Goal: Information Seeking & Learning: Learn about a topic

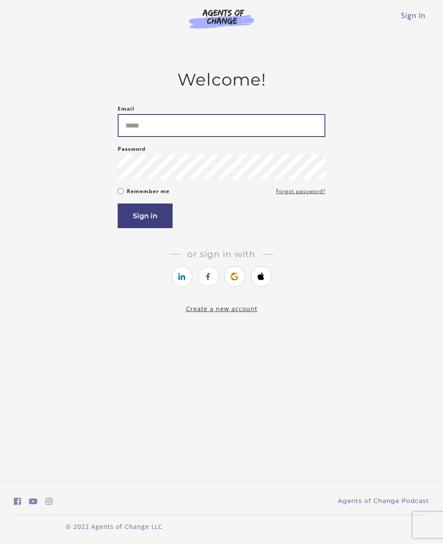
type input "**********"
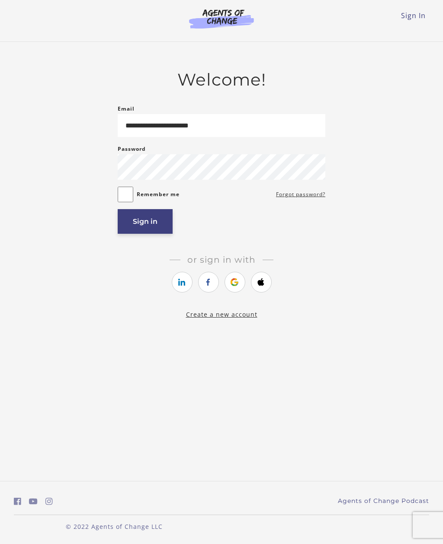
click at [143, 223] on button "Sign in" at bounding box center [145, 221] width 55 height 25
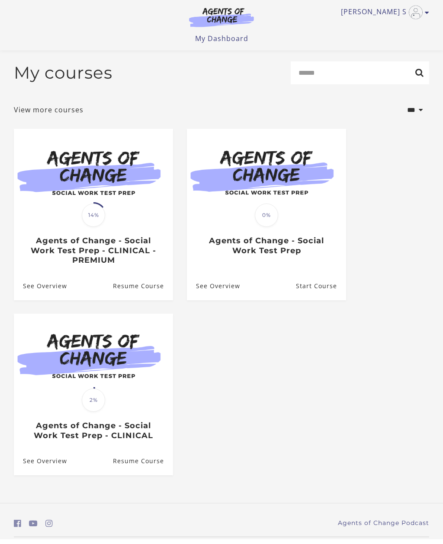
scroll to position [0, 0]
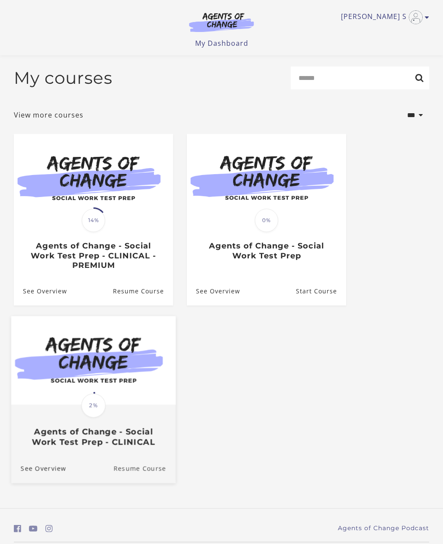
click at [143, 470] on link "Resume Course" at bounding box center [144, 468] width 62 height 29
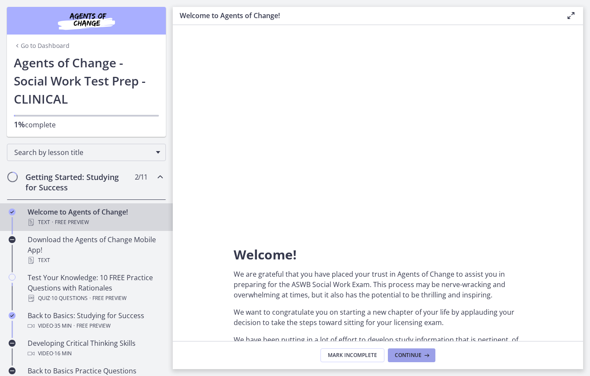
click at [422, 357] on icon at bounding box center [426, 355] width 9 height 7
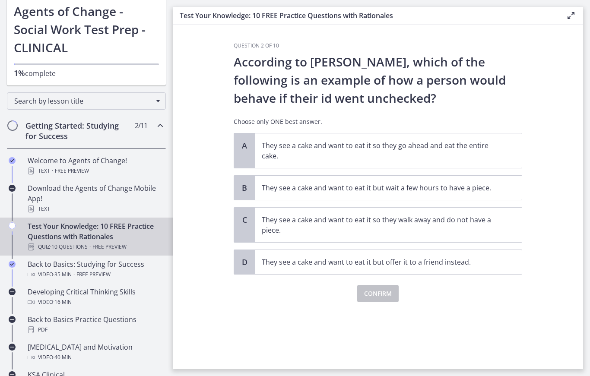
scroll to position [49, 0]
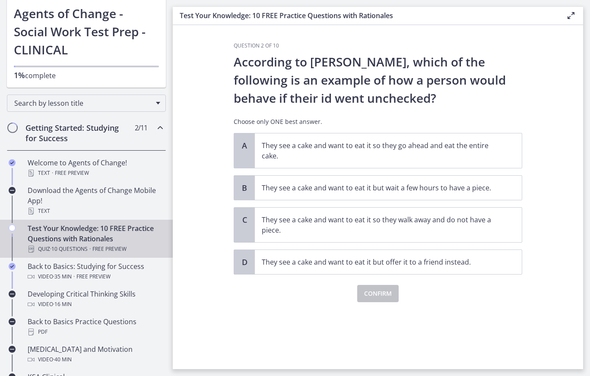
click at [137, 134] on div "Getting Started: Studying for Success 2 / 11 Completed" at bounding box center [86, 132] width 159 height 35
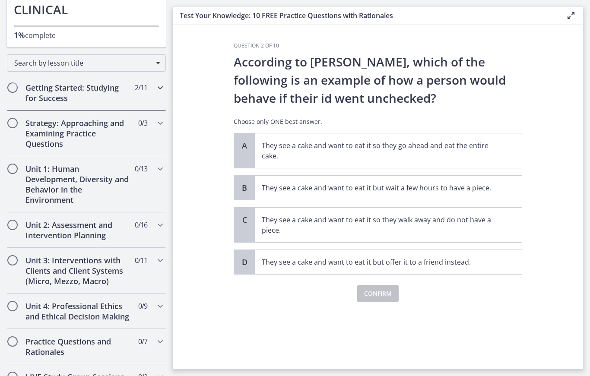
scroll to position [89, 0]
click at [114, 166] on h2 "Unit 1: Human Development, Diversity and Behavior in the Environment" at bounding box center [78, 184] width 105 height 41
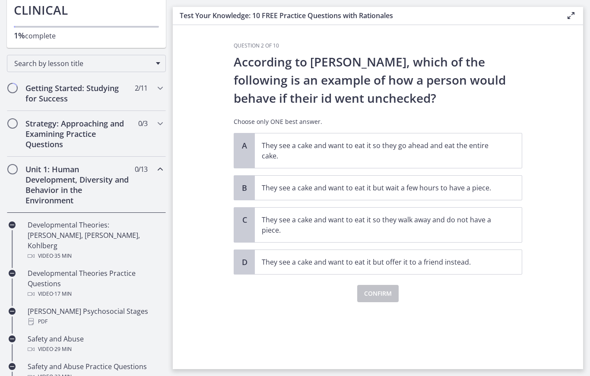
click at [14, 169] on span "Chapters" at bounding box center [12, 169] width 9 height 9
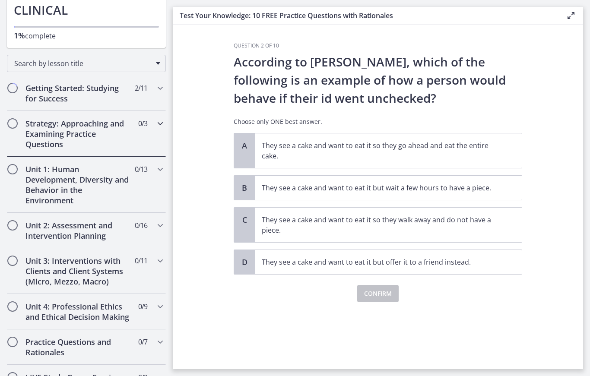
click at [38, 125] on h2 "Strategy: Approaching and Examining Practice Questions" at bounding box center [78, 133] width 105 height 31
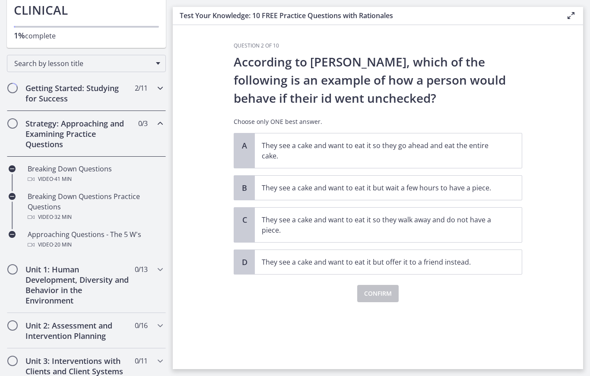
click at [19, 84] on div "Getting Started: Studying for Success 2 / 11 Completed" at bounding box center [86, 93] width 159 height 35
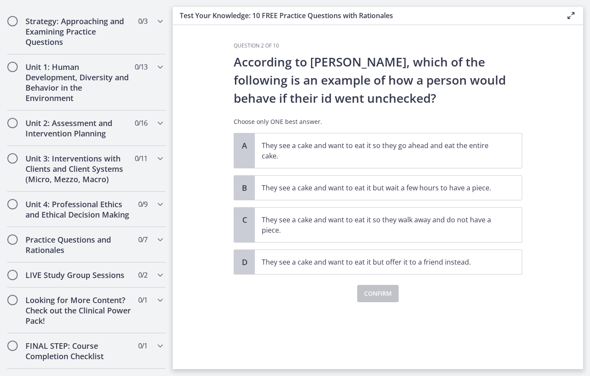
scroll to position [513, 0]
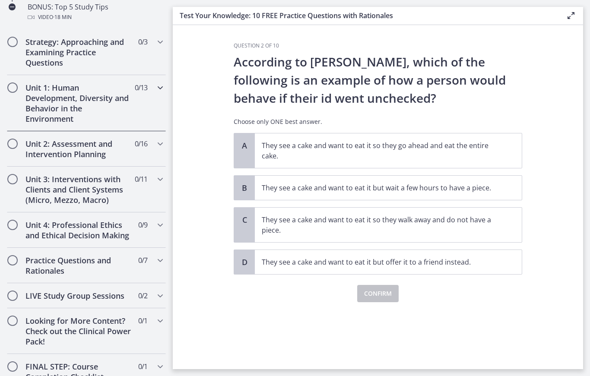
click at [8, 84] on span "Chapters" at bounding box center [12, 88] width 10 height 10
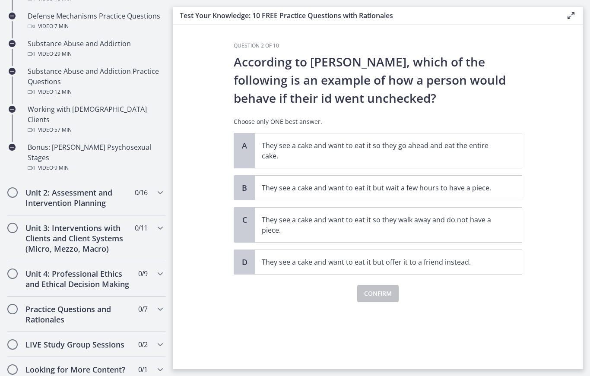
scroll to position [562, 0]
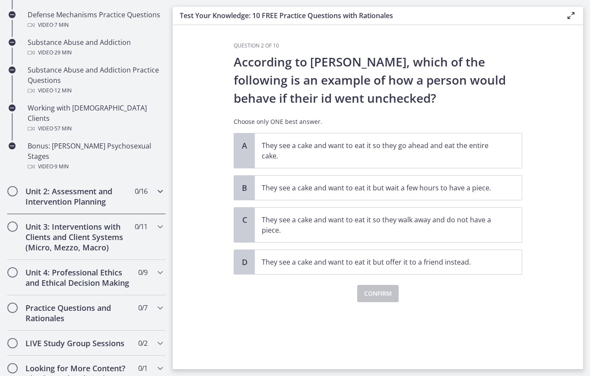
click at [53, 186] on h2 "Unit 2: Assessment and Intervention Planning" at bounding box center [78, 196] width 105 height 21
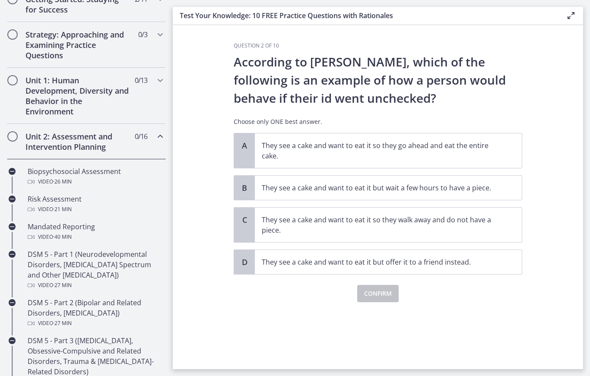
scroll to position [151, 0]
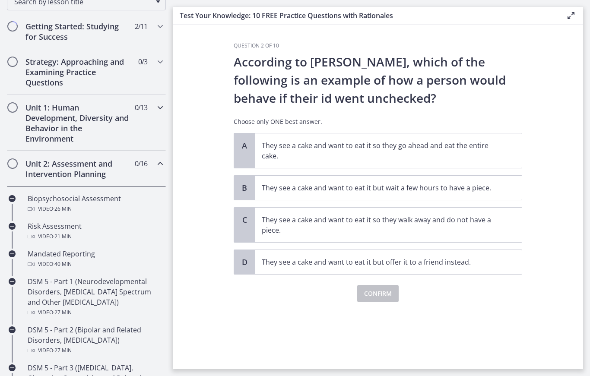
click at [42, 135] on h2 "Unit 1: Human Development, Diversity and Behavior in the Environment" at bounding box center [78, 122] width 105 height 41
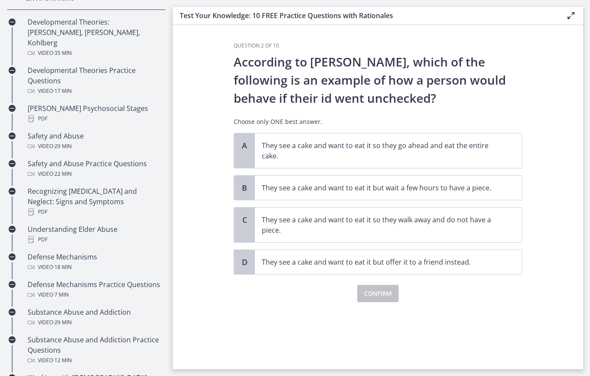
scroll to position [317, 0]
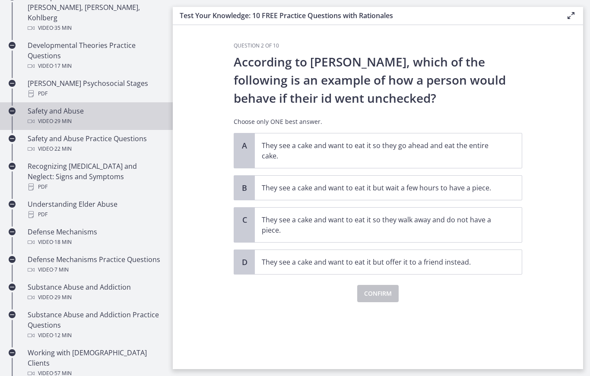
click at [86, 106] on div "Safety and Abuse Video · 29 min" at bounding box center [95, 116] width 135 height 21
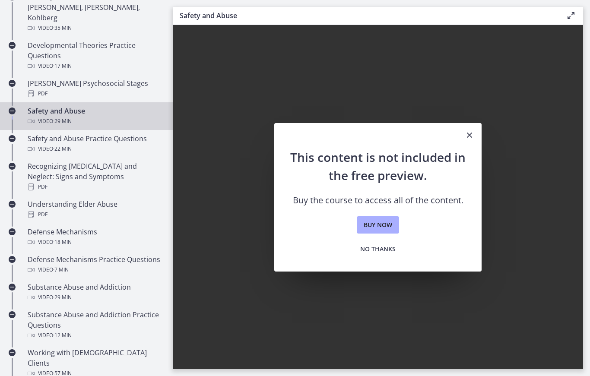
click at [462, 134] on button "Close" at bounding box center [470, 135] width 24 height 25
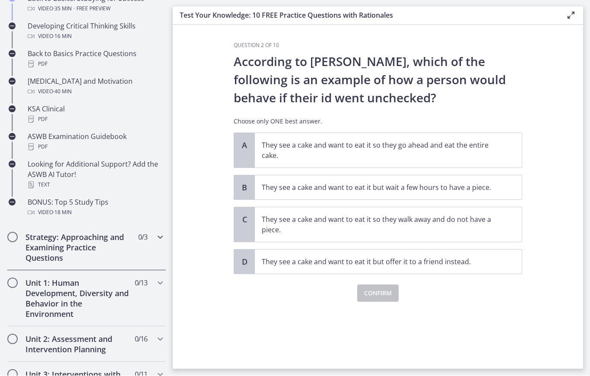
click at [91, 249] on h2 "Strategy: Approaching and Examining Practice Questions" at bounding box center [78, 248] width 105 height 31
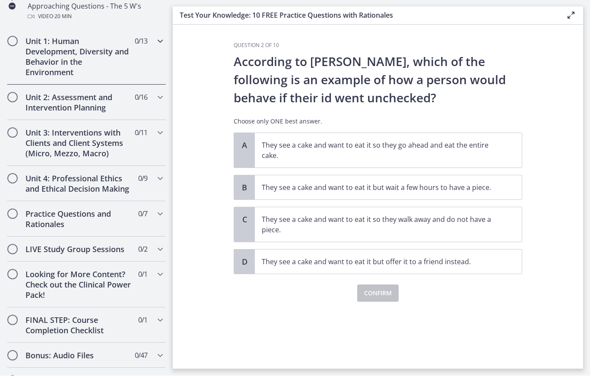
click at [90, 73] on h2 "Unit 1: Human Development, Diversity and Behavior in the Environment" at bounding box center [78, 56] width 105 height 41
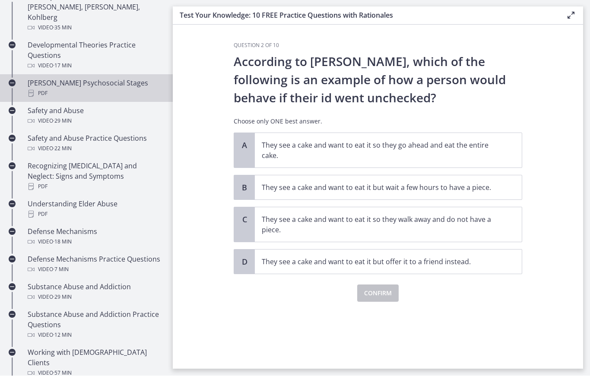
click at [89, 78] on div "Erikson's Psychosocial Stages PDF" at bounding box center [95, 88] width 135 height 21
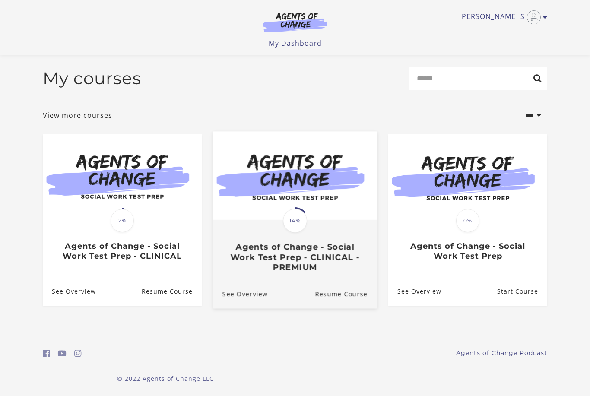
click at [308, 242] on h3 "Agents of Change - Social Work Test Prep - CLINICAL - PREMIUM" at bounding box center [295, 257] width 145 height 30
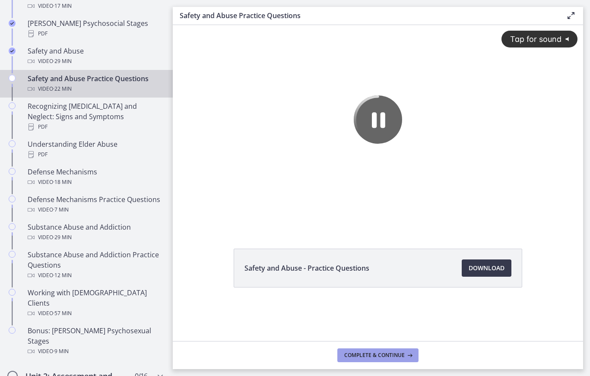
click at [390, 354] on span "Complete & continue" at bounding box center [374, 355] width 61 height 7
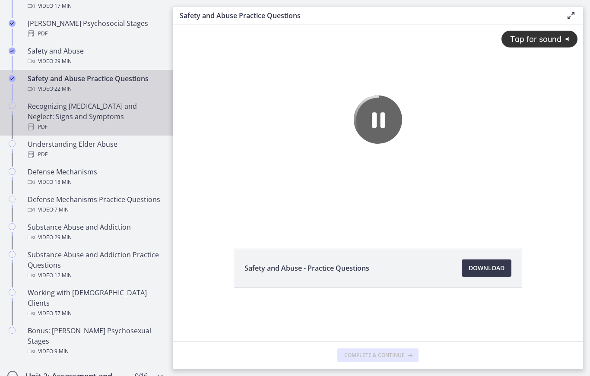
click at [74, 101] on div "Recognizing Child Abuse and Neglect: Signs and Symptoms PDF" at bounding box center [95, 116] width 135 height 31
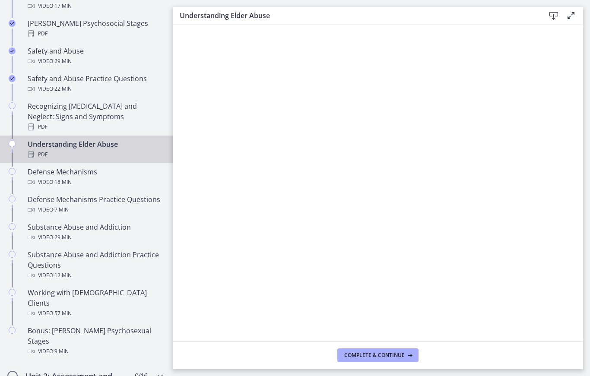
click at [121, 150] on div "PDF" at bounding box center [95, 155] width 135 height 10
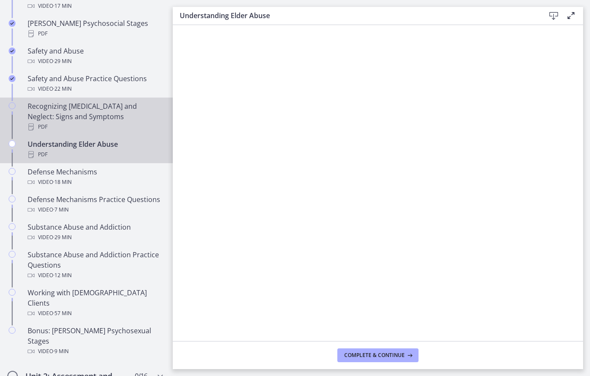
click at [108, 101] on div "Recognizing Child Abuse and Neglect: Signs and Symptoms PDF" at bounding box center [95, 116] width 135 height 31
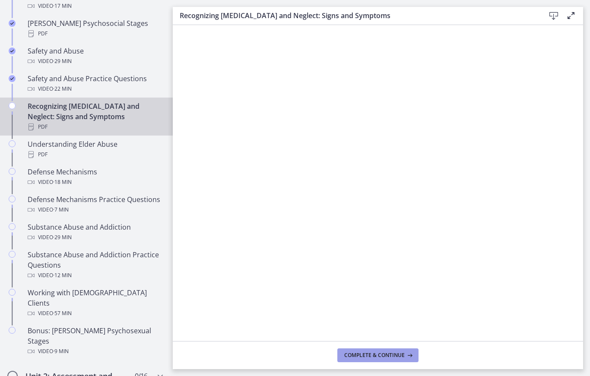
click at [390, 355] on span "Complete & continue" at bounding box center [374, 355] width 61 height 7
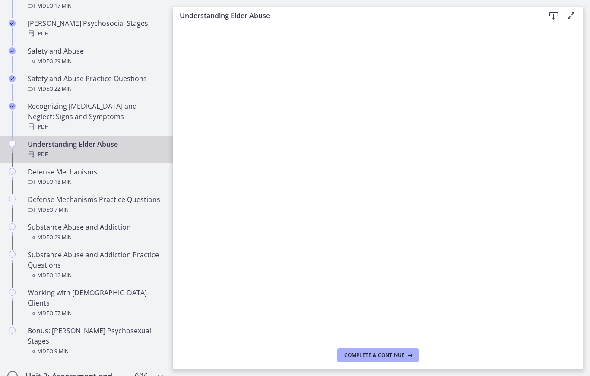
click at [552, 20] on icon at bounding box center [554, 16] width 10 height 10
click at [397, 360] on button "Complete & continue" at bounding box center [378, 356] width 81 height 14
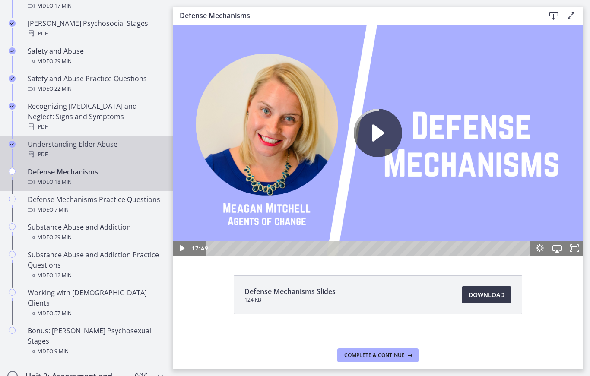
click at [123, 139] on div "Understanding Elder Abuse PDF" at bounding box center [95, 149] width 135 height 21
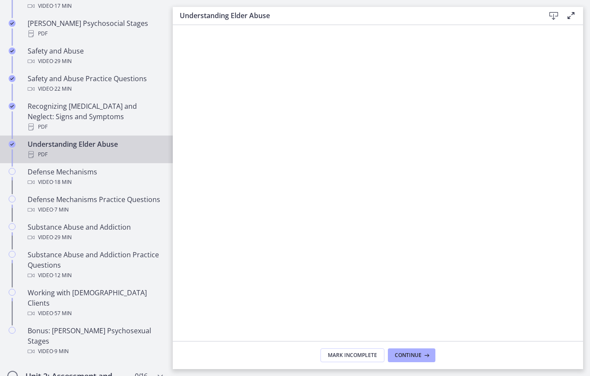
click at [120, 139] on div "Understanding Elder Abuse PDF" at bounding box center [95, 149] width 135 height 21
click at [102, 150] on div "PDF" at bounding box center [95, 155] width 135 height 10
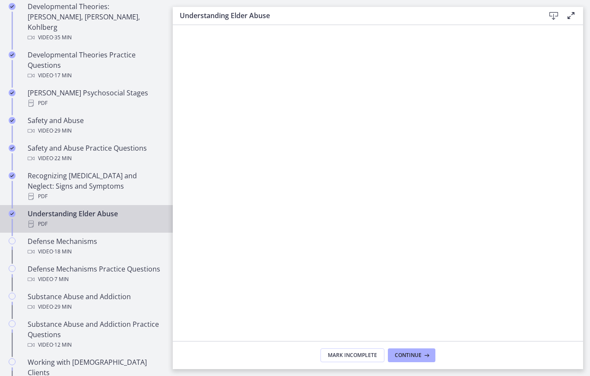
scroll to position [309, 0]
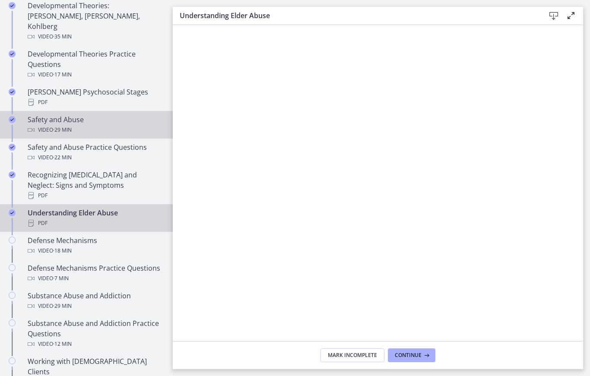
click at [63, 115] on div "Safety and Abuse Video · 29 min" at bounding box center [95, 125] width 135 height 21
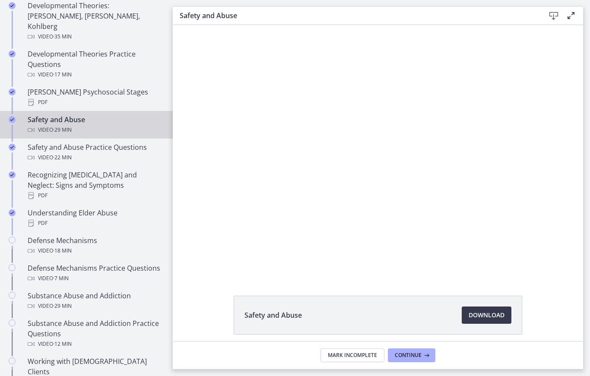
click at [309, 131] on div "Tap for sound @keyframes VOLUME_SMALL_WAVE_FLASH { 0% { opacity: 0; } 33% { opa…" at bounding box center [378, 150] width 411 height 231
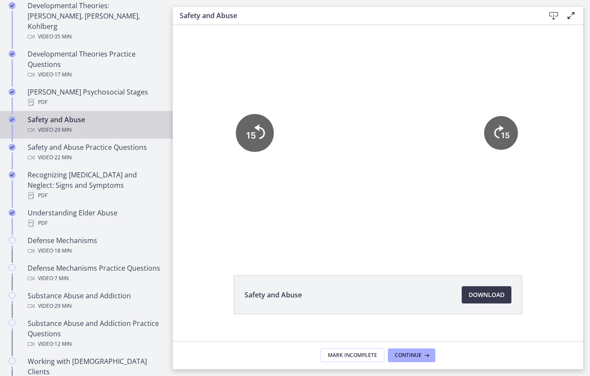
click at [263, 144] on icon "15" at bounding box center [255, 133] width 38 height 38
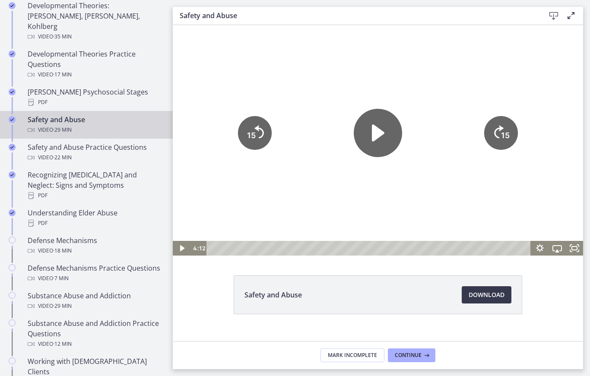
click at [363, 148] on icon "Play Video" at bounding box center [378, 133] width 48 height 48
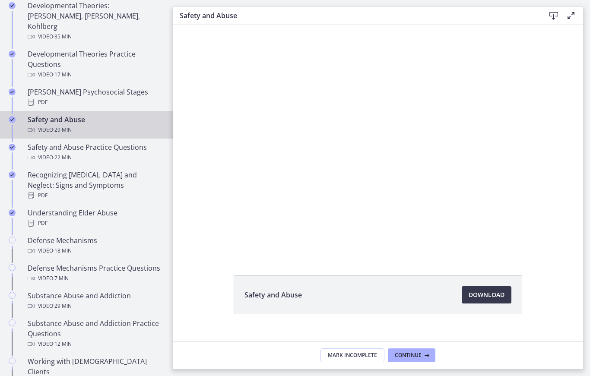
click at [357, 156] on div at bounding box center [378, 140] width 411 height 231
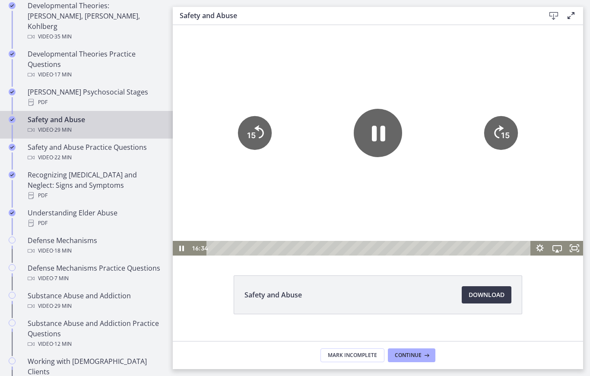
click at [231, 143] on div at bounding box center [378, 140] width 411 height 231
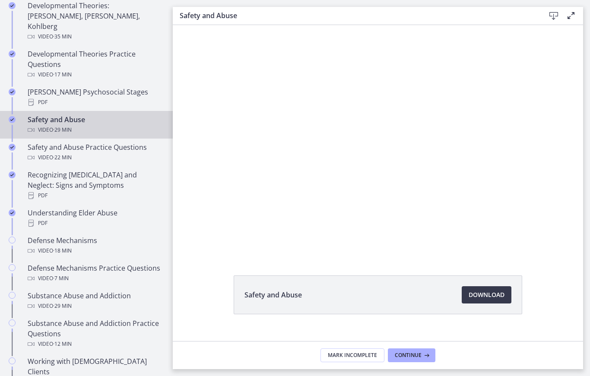
click at [268, 142] on div at bounding box center [378, 140] width 411 height 231
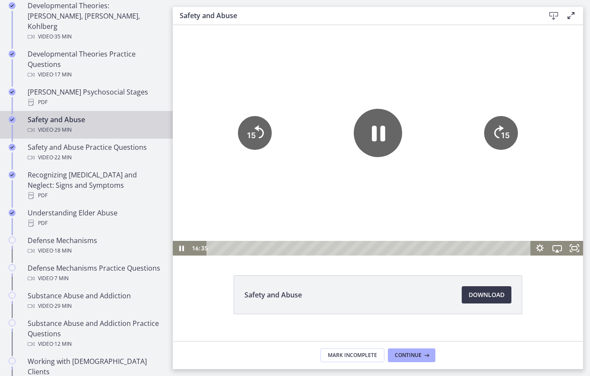
click at [262, 128] on icon "15" at bounding box center [255, 133] width 34 height 34
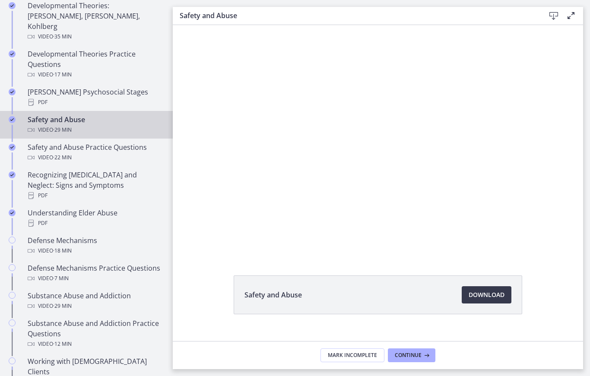
click at [323, 151] on div at bounding box center [378, 140] width 411 height 231
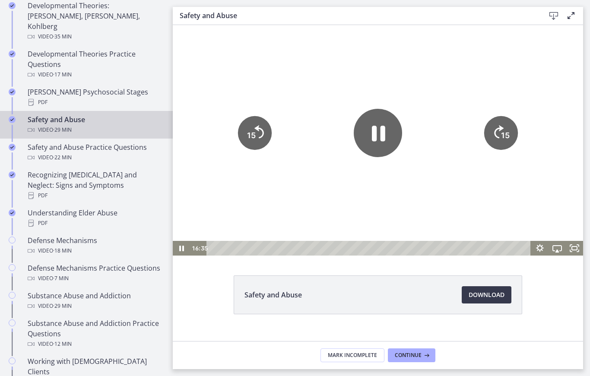
click at [385, 133] on icon "Pause" at bounding box center [378, 134] width 13 height 16
click at [389, 135] on icon "Play Video" at bounding box center [378, 133] width 48 height 48
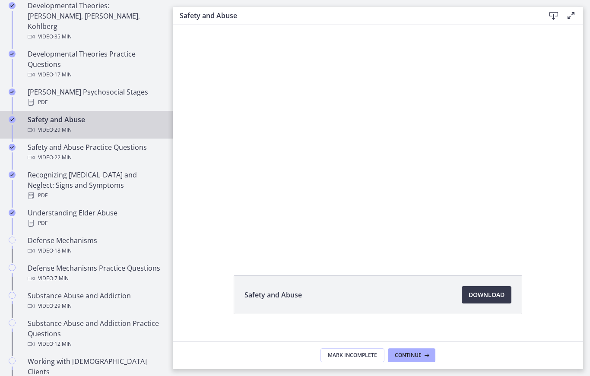
click at [372, 140] on div at bounding box center [378, 140] width 411 height 231
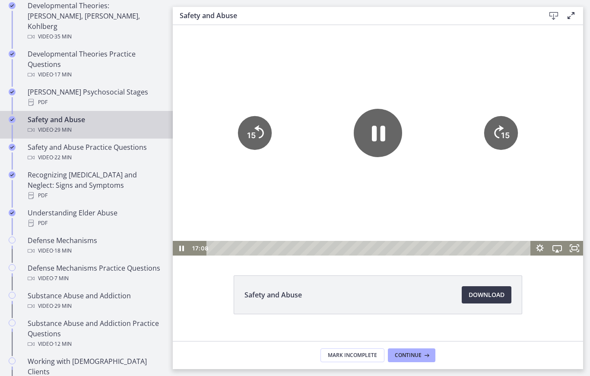
click at [368, 141] on icon "Pause" at bounding box center [378, 133] width 48 height 48
click at [381, 137] on icon "Play Video" at bounding box center [378, 133] width 48 height 48
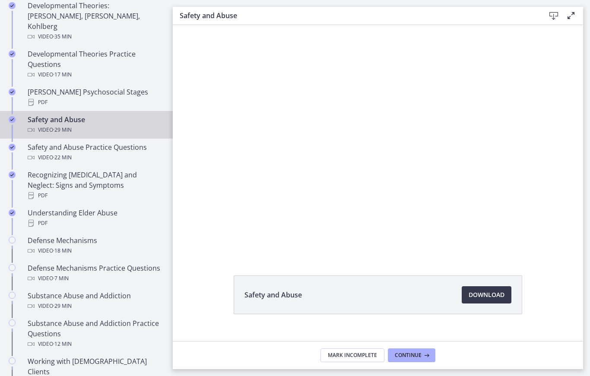
click at [396, 120] on div at bounding box center [378, 140] width 411 height 231
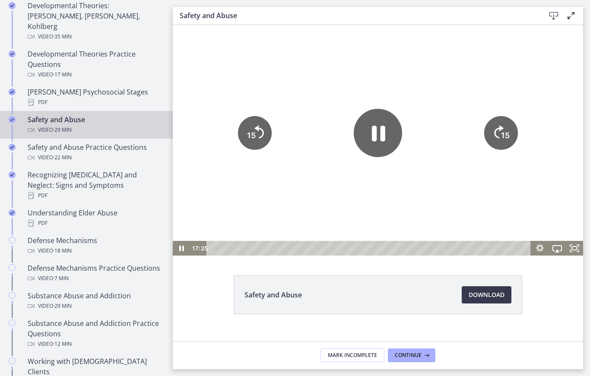
click at [389, 133] on icon "Pause" at bounding box center [378, 133] width 48 height 48
click at [375, 137] on icon "Play Video" at bounding box center [378, 132] width 13 height 17
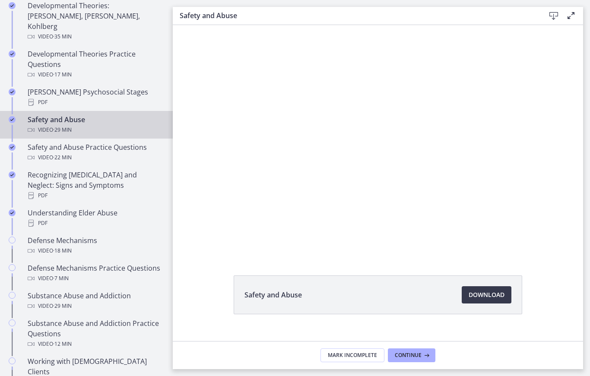
click at [374, 134] on div at bounding box center [378, 140] width 411 height 231
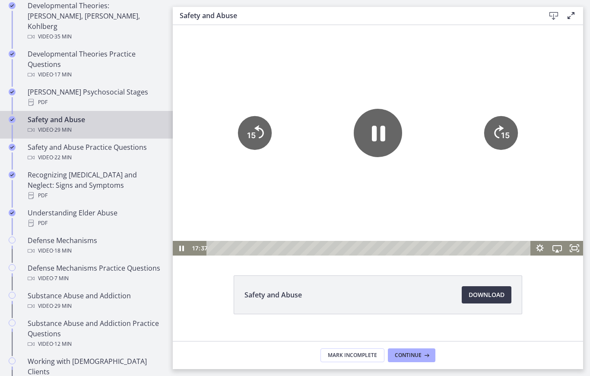
click at [376, 130] on icon "Pause" at bounding box center [378, 134] width 13 height 16
click at [388, 127] on icon "Play Video" at bounding box center [378, 133] width 48 height 48
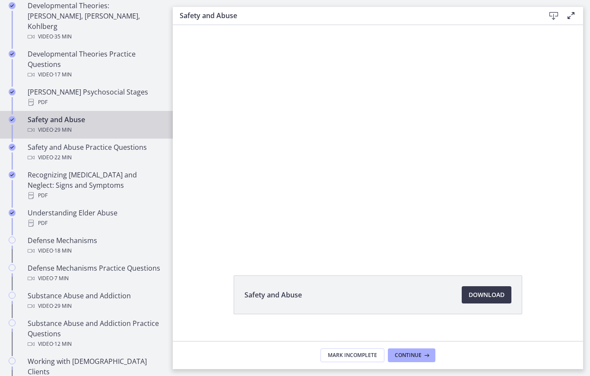
click at [325, 155] on div at bounding box center [378, 140] width 411 height 231
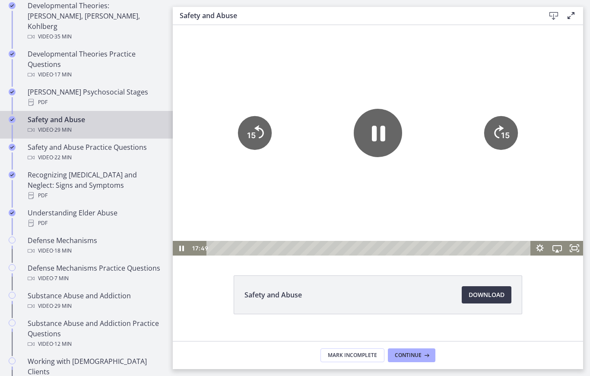
click at [261, 135] on icon "15" at bounding box center [255, 133] width 34 height 34
click at [266, 133] on icon "15" at bounding box center [255, 133] width 38 height 38
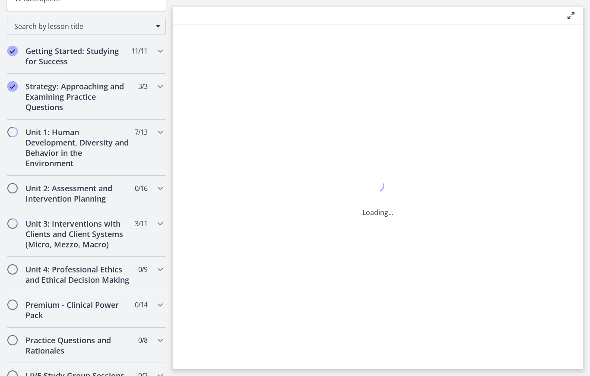
scroll to position [127, 0]
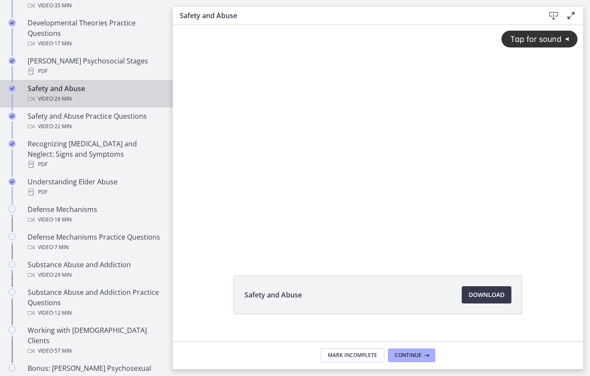
scroll to position [339, 0]
click at [255, 156] on div "Tap for sound @keyframes VOLUME_SMALL_WAVE_FLASH { 0% { opacity: 0; } 33% { opa…" at bounding box center [378, 133] width 411 height 216
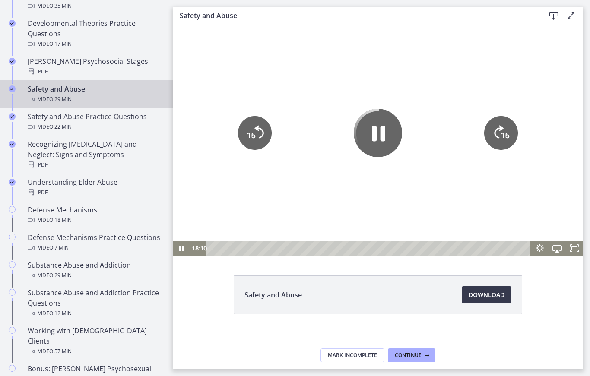
click at [390, 139] on icon "Pause" at bounding box center [378, 133] width 48 height 48
click at [369, 125] on icon "Play Video" at bounding box center [378, 133] width 48 height 48
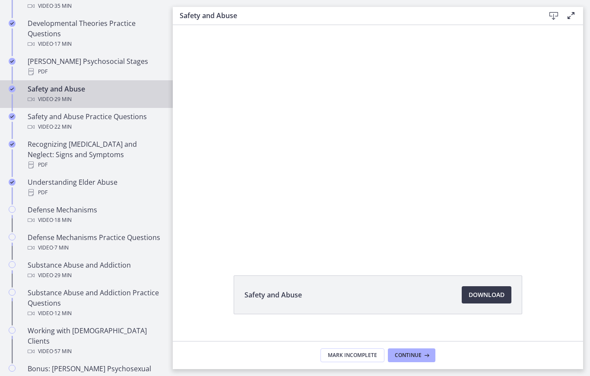
click at [395, 123] on div at bounding box center [378, 140] width 411 height 231
click at [325, 204] on div at bounding box center [378, 140] width 411 height 231
click at [302, 140] on div at bounding box center [378, 140] width 411 height 231
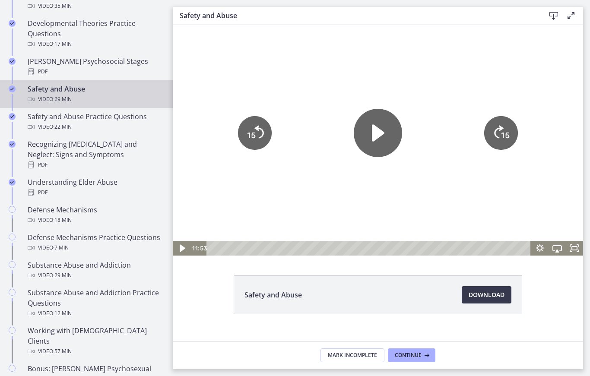
click at [181, 244] on icon "Play Video" at bounding box center [182, 249] width 21 height 18
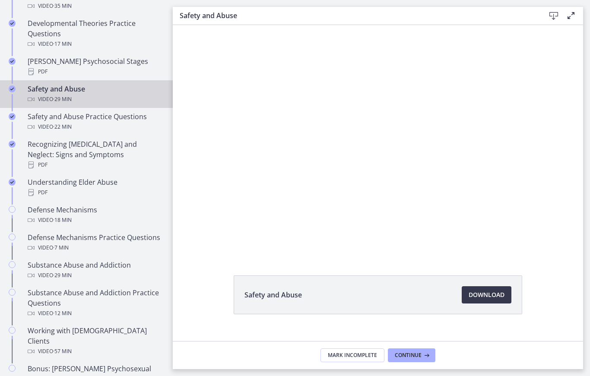
click at [454, 128] on div at bounding box center [378, 140] width 411 height 231
click at [281, 178] on div at bounding box center [378, 140] width 411 height 231
click at [340, 143] on div at bounding box center [378, 140] width 411 height 231
click at [405, 144] on div at bounding box center [378, 140] width 411 height 231
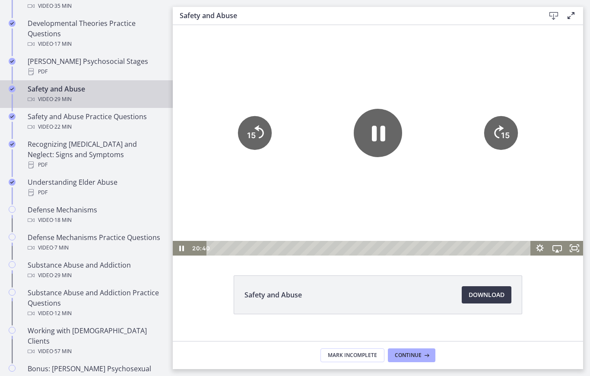
click at [374, 140] on icon "Pause" at bounding box center [378, 134] width 13 height 16
click at [376, 134] on icon "Play Video" at bounding box center [378, 132] width 13 height 17
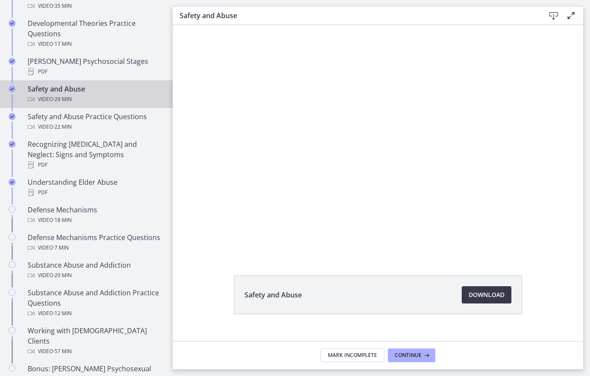
click at [395, 141] on div at bounding box center [378, 140] width 411 height 231
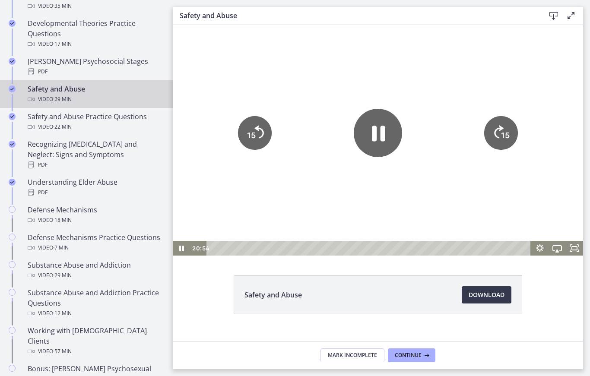
click at [382, 137] on icon "Pause" at bounding box center [378, 134] width 13 height 16
click at [401, 135] on icon "Play Video" at bounding box center [378, 133] width 54 height 54
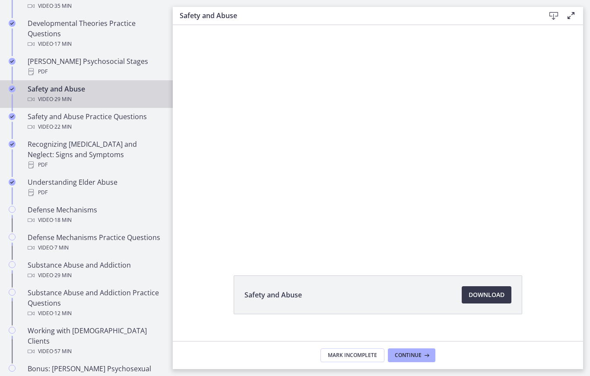
click at [372, 129] on div at bounding box center [378, 140] width 411 height 231
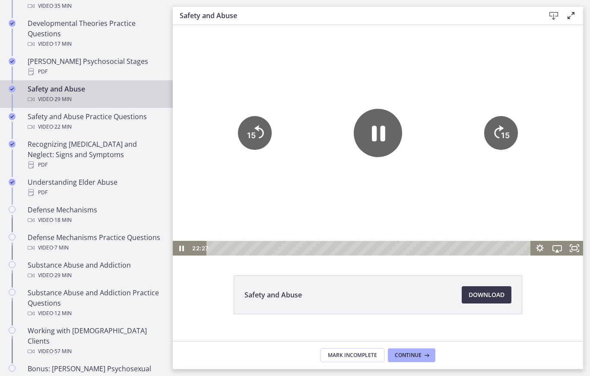
click at [376, 137] on icon "Pause" at bounding box center [378, 134] width 13 height 16
click at [377, 139] on icon "Play Video" at bounding box center [378, 132] width 13 height 17
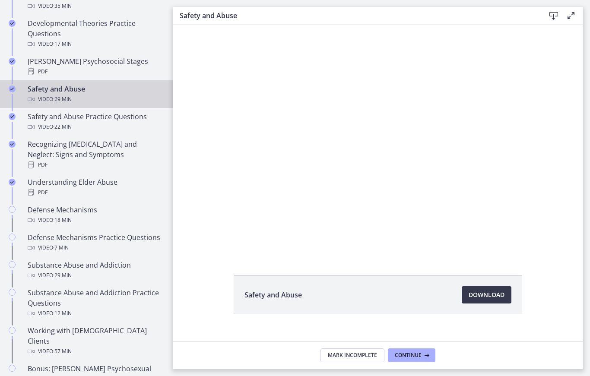
click at [352, 127] on div at bounding box center [378, 140] width 411 height 231
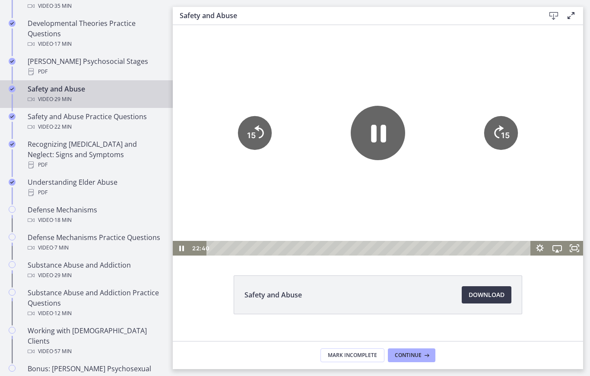
click at [367, 128] on icon "Pause" at bounding box center [378, 133] width 54 height 54
click at [251, 118] on icon "15" at bounding box center [255, 133] width 34 height 34
click at [380, 130] on icon "Play Video" at bounding box center [378, 132] width 13 height 17
click at [387, 138] on icon "Pause" at bounding box center [378, 133] width 48 height 48
click at [369, 133] on icon "Play Video" at bounding box center [378, 133] width 48 height 48
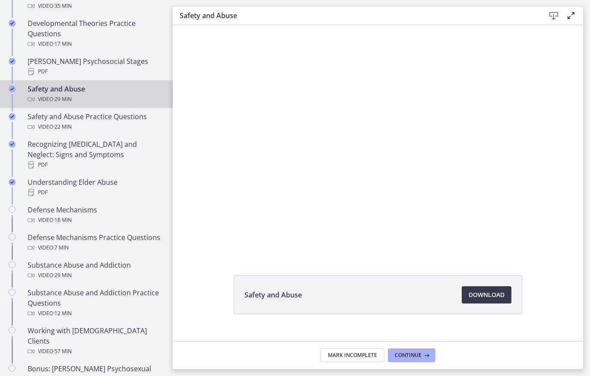
click at [258, 134] on div at bounding box center [378, 140] width 411 height 231
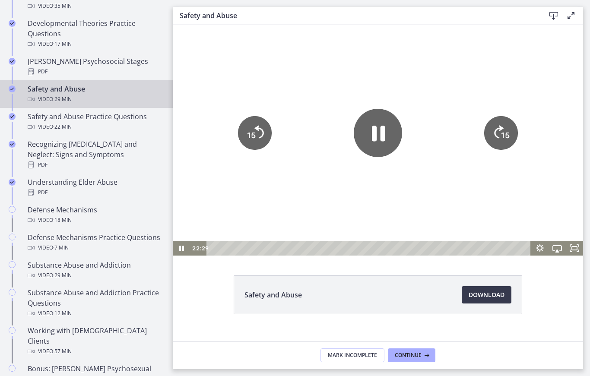
click at [250, 139] on tspan "15" at bounding box center [251, 135] width 9 height 9
click at [264, 150] on button "15" at bounding box center [255, 133] width 34 height 34
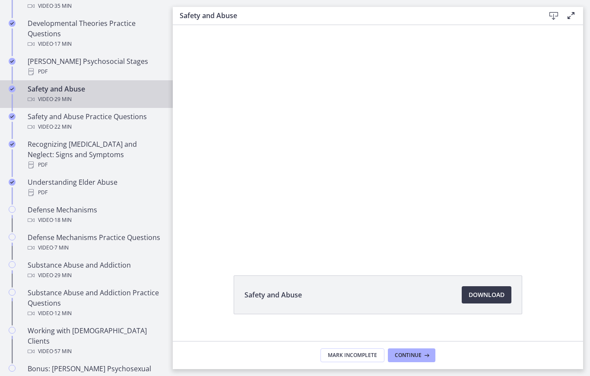
click at [252, 142] on div at bounding box center [378, 140] width 411 height 231
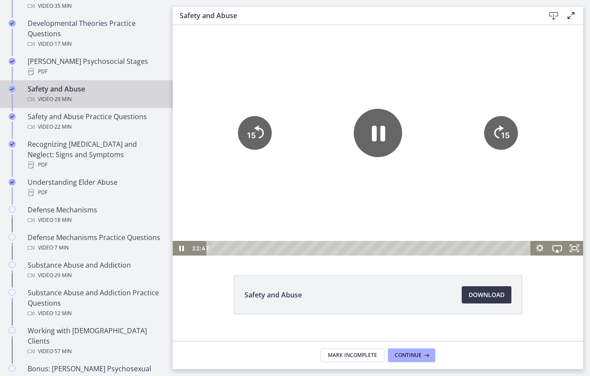
click at [256, 134] on tspan "15" at bounding box center [251, 135] width 9 height 9
click at [264, 122] on icon "15" at bounding box center [255, 133] width 34 height 34
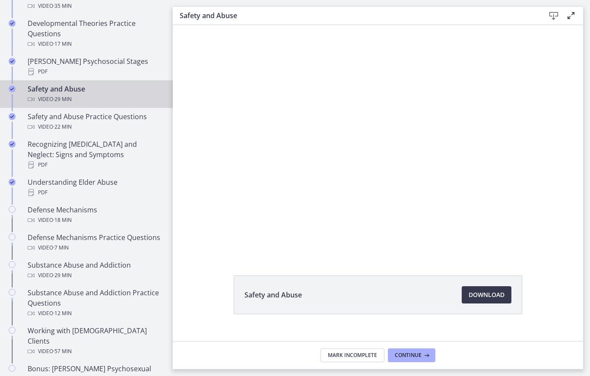
click at [364, 127] on div at bounding box center [378, 140] width 411 height 231
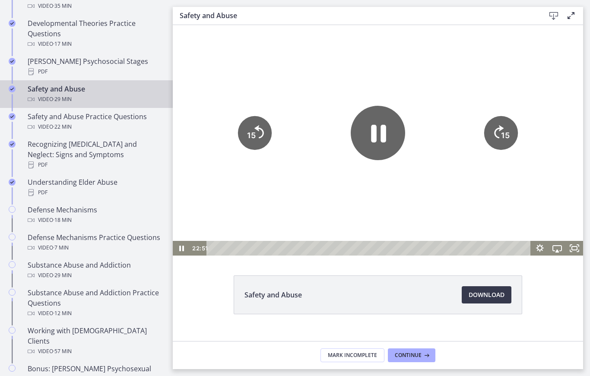
click at [383, 128] on icon "Pause" at bounding box center [378, 134] width 15 height 18
click at [260, 117] on icon "15" at bounding box center [255, 133] width 34 height 34
click at [386, 142] on icon "Play Video" at bounding box center [378, 133] width 54 height 54
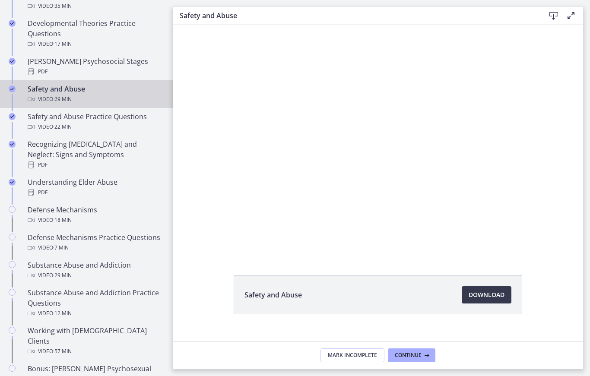
click at [377, 144] on div at bounding box center [378, 140] width 411 height 231
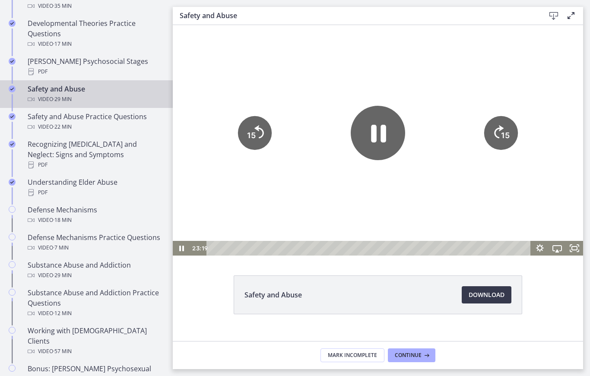
click at [373, 135] on icon "Pause" at bounding box center [378, 134] width 15 height 18
click at [386, 147] on icon "Play Video" at bounding box center [378, 133] width 48 height 48
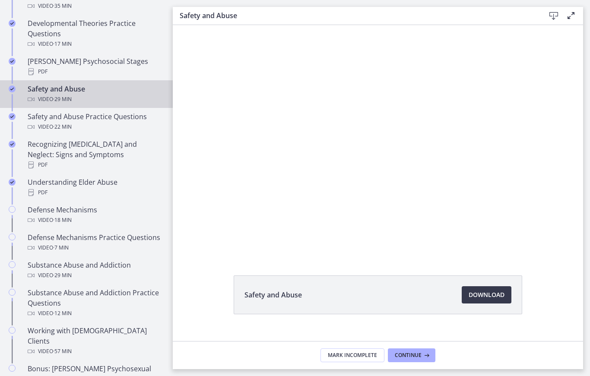
click at [249, 172] on div at bounding box center [378, 140] width 411 height 231
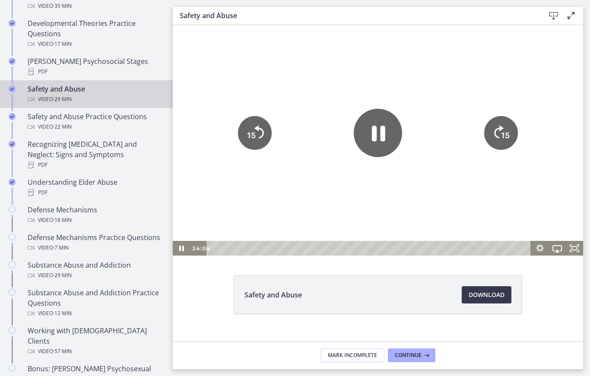
click at [249, 140] on tspan "15" at bounding box center [251, 135] width 9 height 9
click at [254, 138] on tspan "15" at bounding box center [251, 135] width 9 height 9
click at [243, 131] on icon "15" at bounding box center [255, 133] width 34 height 34
click at [254, 140] on tspan "15" at bounding box center [251, 135] width 9 height 9
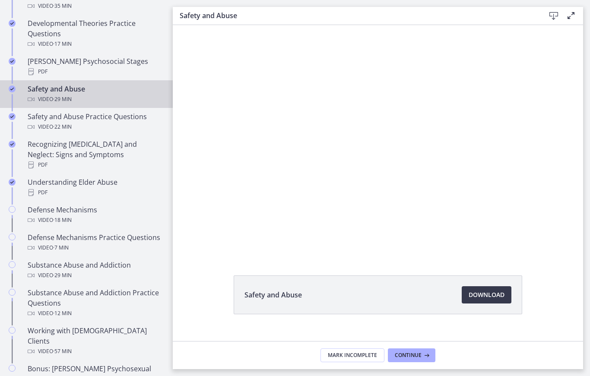
click at [345, 137] on div at bounding box center [378, 140] width 411 height 231
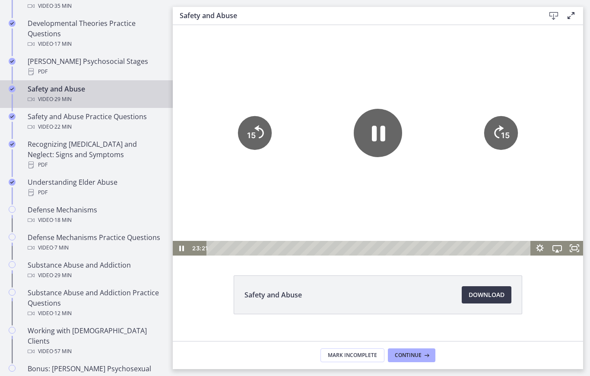
click at [370, 125] on icon "Pause" at bounding box center [378, 133] width 48 height 48
click at [354, 140] on icon "Play Video" at bounding box center [378, 133] width 48 height 48
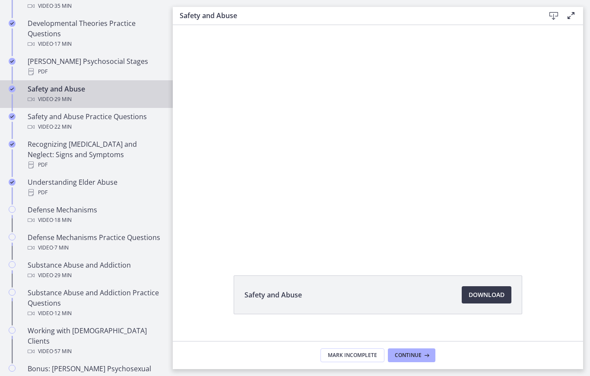
click at [495, 128] on div at bounding box center [378, 140] width 411 height 231
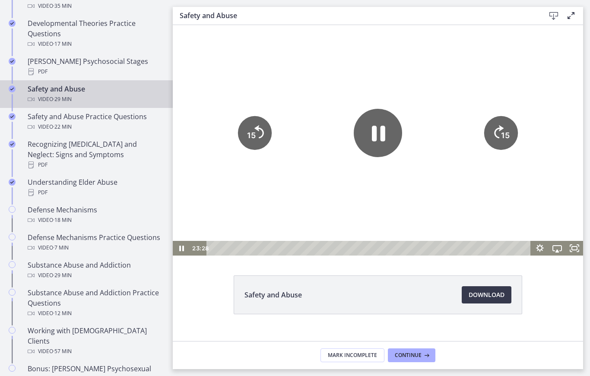
click at [492, 143] on icon "15" at bounding box center [502, 133] width 34 height 34
click at [251, 147] on icon "15" at bounding box center [255, 133] width 38 height 38
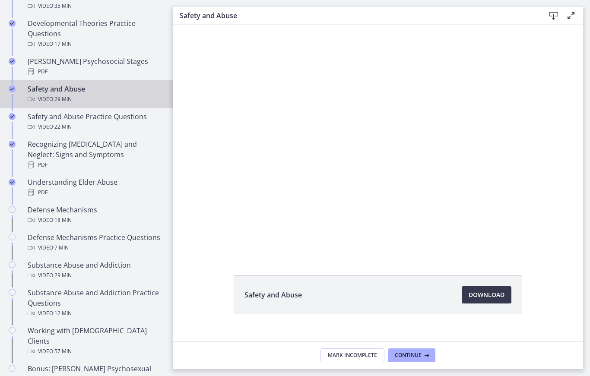
click at [355, 135] on div at bounding box center [378, 140] width 411 height 231
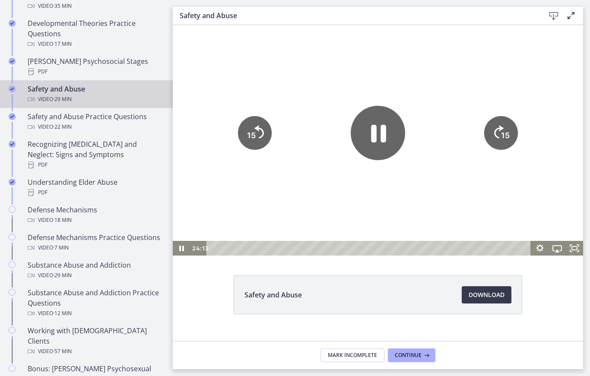
click at [362, 139] on icon "Pause" at bounding box center [378, 133] width 54 height 54
click at [372, 157] on icon "Play Video" at bounding box center [378, 133] width 48 height 48
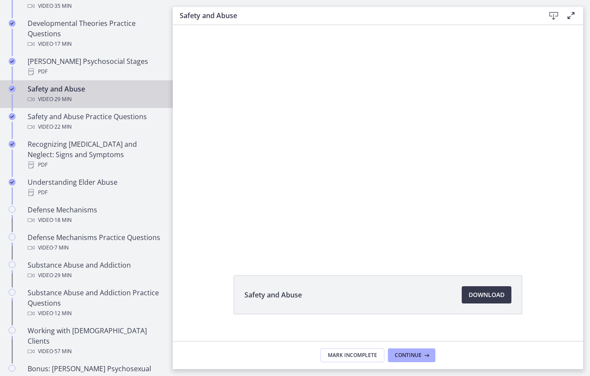
click at [359, 133] on div at bounding box center [378, 140] width 411 height 231
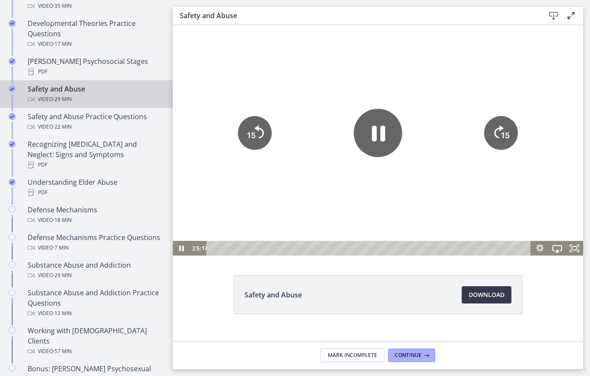
click at [367, 134] on icon "Pause" at bounding box center [378, 133] width 48 height 48
click at [376, 136] on icon "Play Video" at bounding box center [378, 133] width 14 height 19
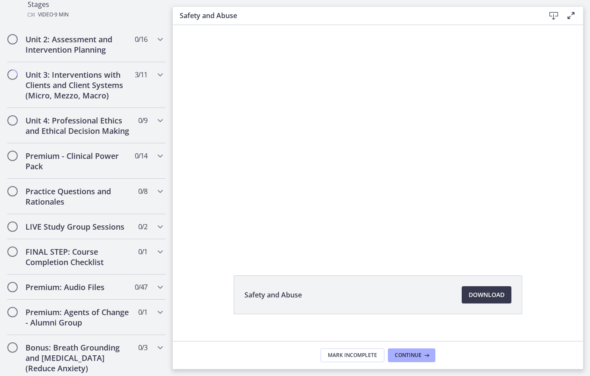
scroll to position [715, 0]
click at [156, 221] on icon "Chapters" at bounding box center [160, 226] width 10 height 10
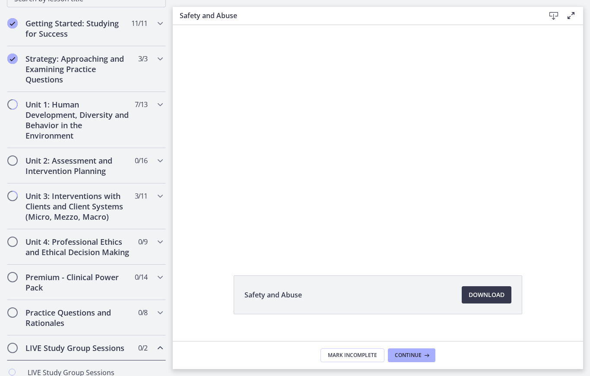
scroll to position [129, 0]
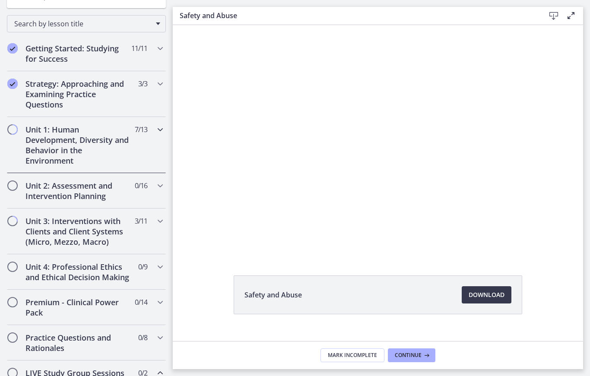
click at [17, 141] on div "Unit 1: Human Development, Diversity and Behavior in the Environment 7 / 13 Com…" at bounding box center [86, 145] width 159 height 56
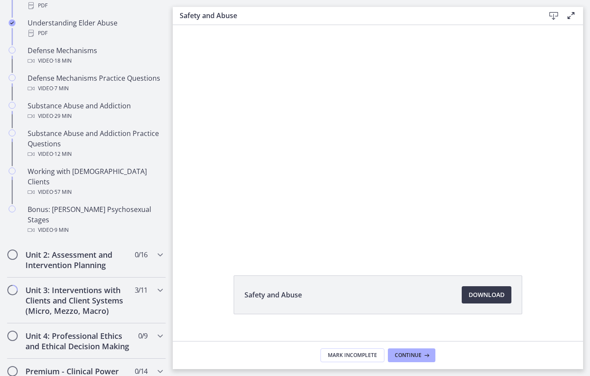
scroll to position [499, 0]
click at [89, 249] on h2 "Unit 2: Assessment and Intervention Planning" at bounding box center [78, 259] width 105 height 21
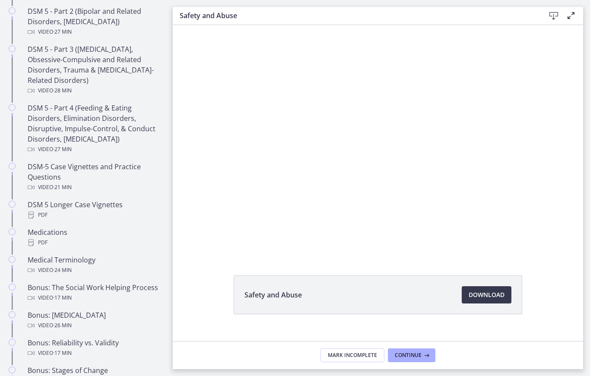
scroll to position [469, 0]
click at [355, 144] on div at bounding box center [378, 140] width 411 height 231
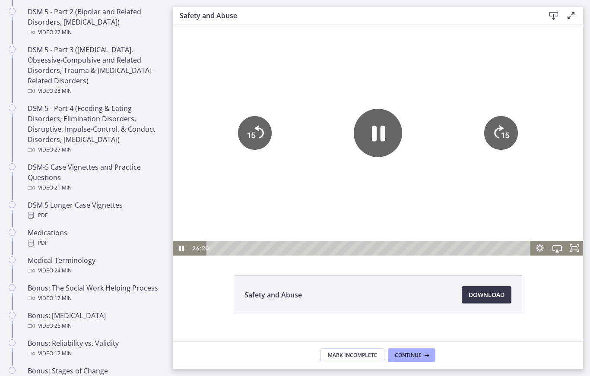
click at [358, 132] on icon "Pause" at bounding box center [378, 133] width 48 height 48
click at [378, 129] on icon "Play Video" at bounding box center [378, 132] width 13 height 17
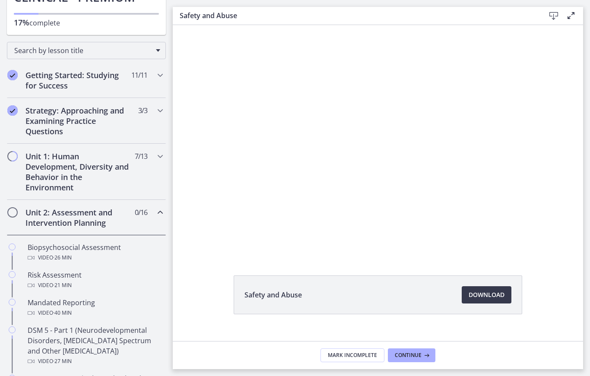
scroll to position [108, 0]
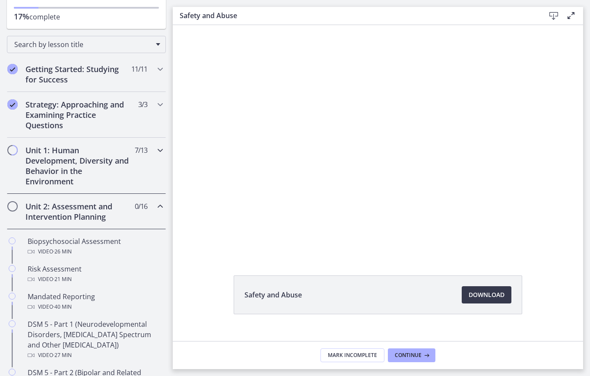
click at [37, 166] on h2 "Unit 1: Human Development, Diversity and Behavior in the Environment" at bounding box center [78, 165] width 105 height 41
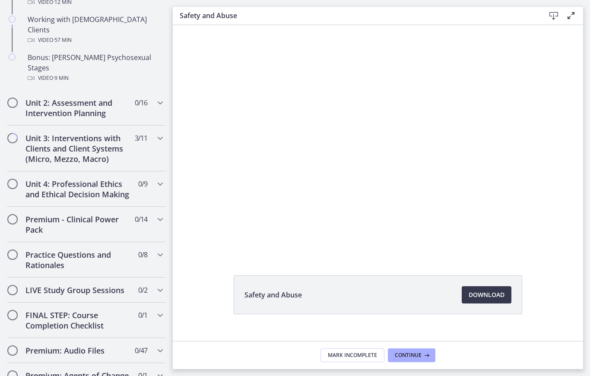
scroll to position [651, 0]
click at [31, 98] on h2 "Unit 2: Assessment and Intervention Planning" at bounding box center [78, 108] width 105 height 21
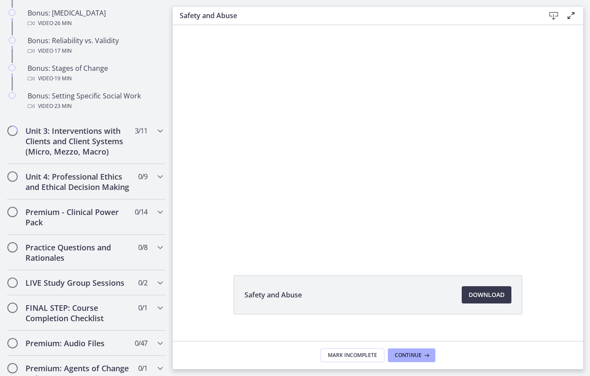
scroll to position [781, 0]
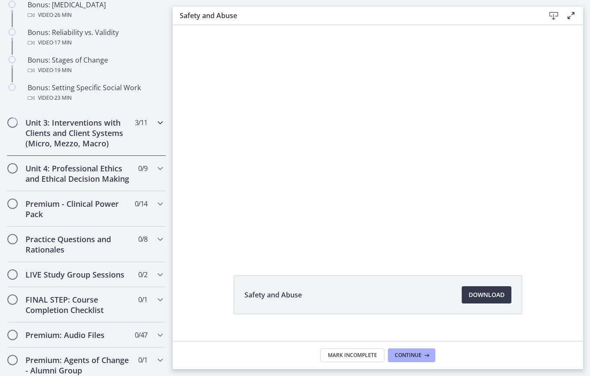
click at [41, 131] on h2 "Unit 3: Interventions with Clients and Client Systems (Micro, Mezzo, Macro)" at bounding box center [78, 133] width 105 height 31
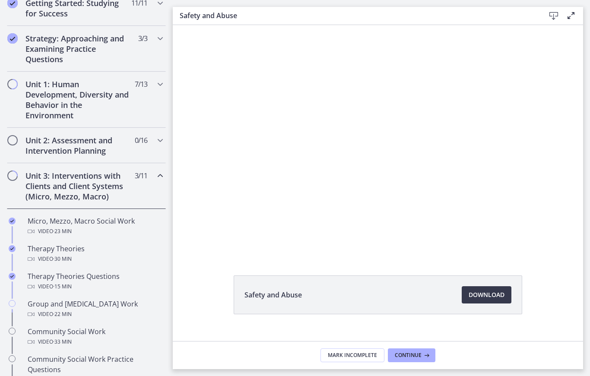
scroll to position [126, 0]
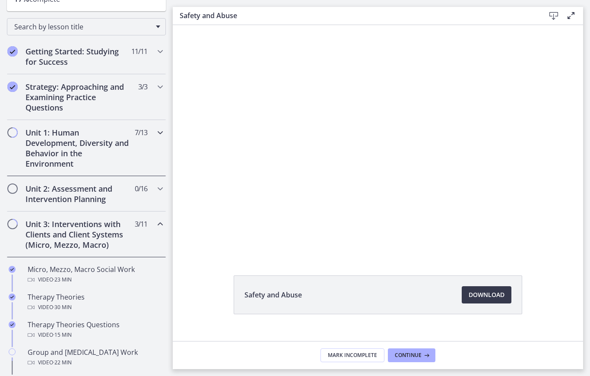
click at [28, 146] on h2 "Unit 1: Human Development, Diversity and Behavior in the Environment" at bounding box center [78, 148] width 105 height 41
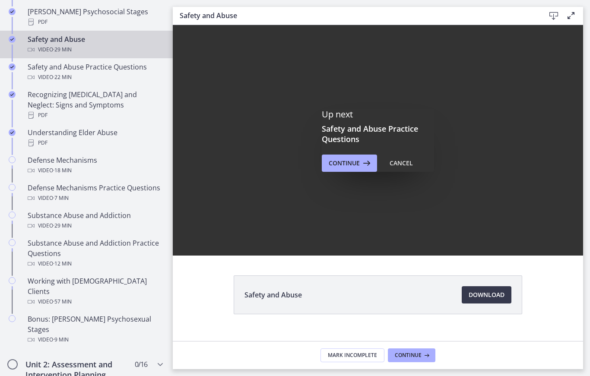
scroll to position [0, 0]
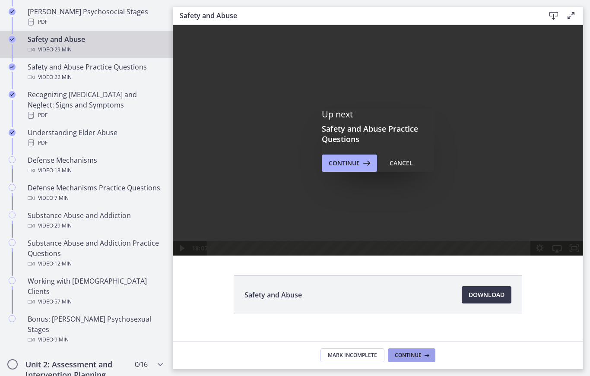
click at [406, 353] on span "Continue" at bounding box center [408, 355] width 27 height 7
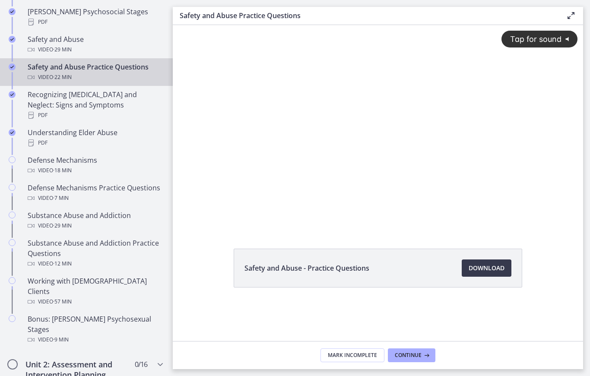
click at [354, 172] on div "Tap for sound @keyframes VOLUME_SMALL_WAVE_FLASH { 0% { opacity: 0; } 33% { opa…" at bounding box center [378, 119] width 411 height 189
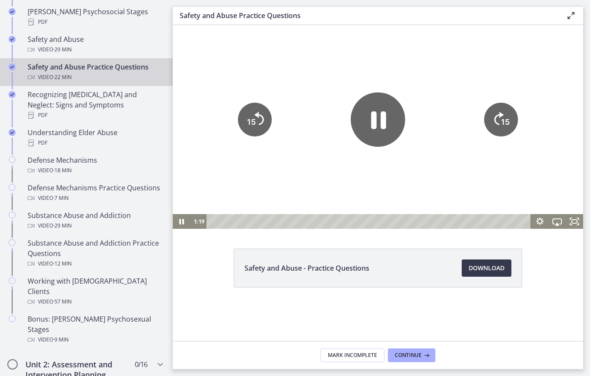
click at [384, 129] on icon "Pause" at bounding box center [378, 120] width 54 height 54
click at [383, 118] on icon "Play Video" at bounding box center [378, 119] width 14 height 19
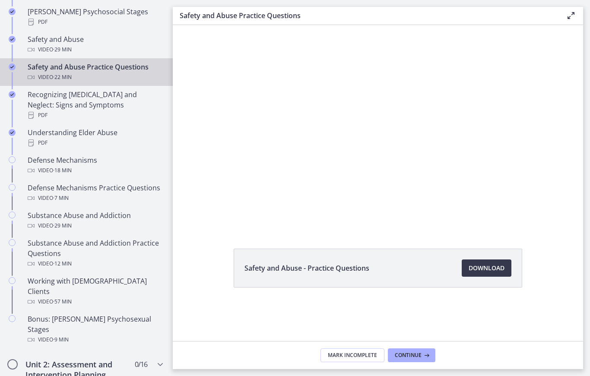
click at [437, 142] on div at bounding box center [378, 127] width 411 height 204
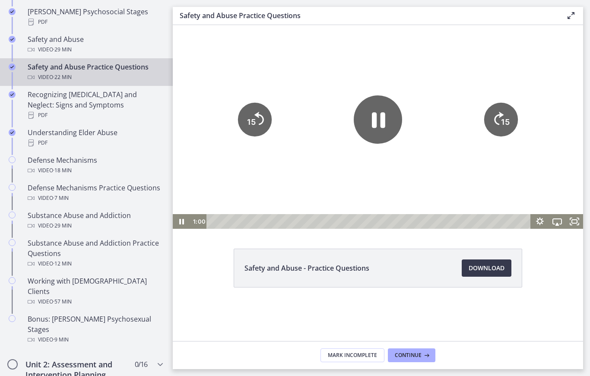
click at [499, 122] on icon "15" at bounding box center [502, 120] width 34 height 34
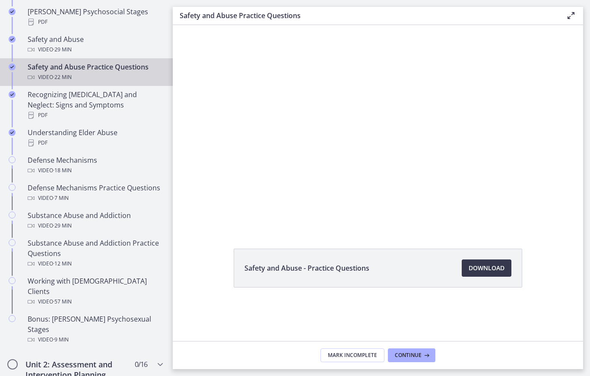
click at [418, 160] on div at bounding box center [378, 127] width 411 height 204
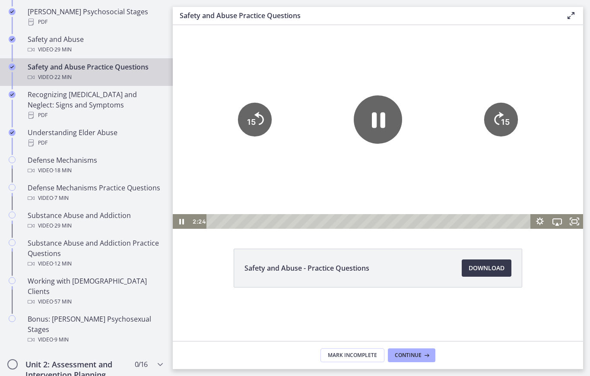
click at [494, 119] on icon "15" at bounding box center [502, 120] width 34 height 34
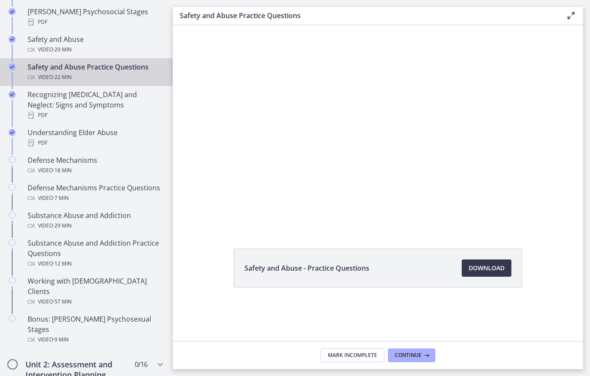
click at [421, 157] on div at bounding box center [378, 127] width 411 height 204
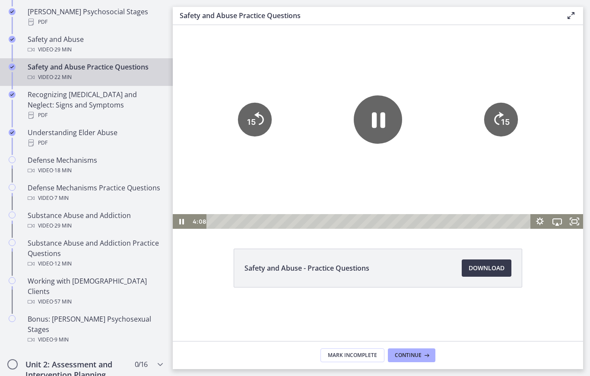
click at [500, 137] on button "15" at bounding box center [502, 120] width 34 height 34
click at [389, 124] on icon "Pause" at bounding box center [378, 120] width 48 height 48
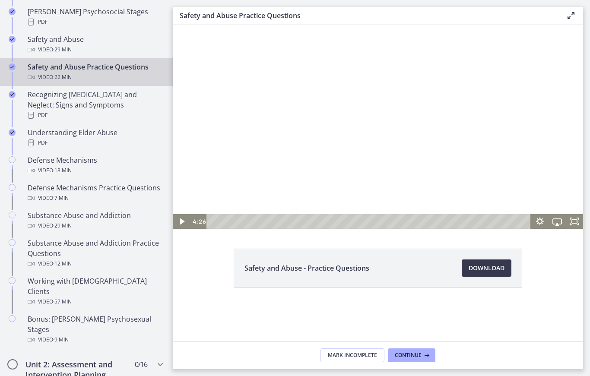
click at [183, 222] on icon "Play Video" at bounding box center [182, 222] width 4 height 6
click at [421, 140] on div at bounding box center [378, 127] width 411 height 204
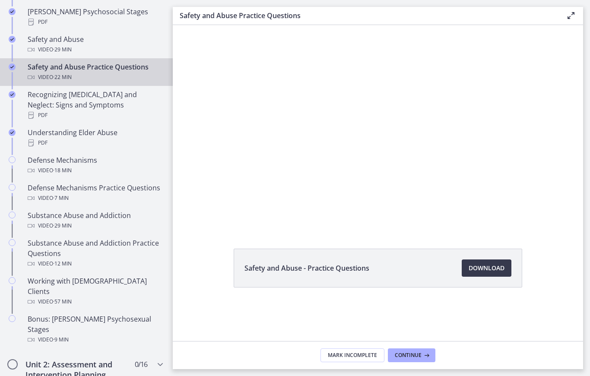
click at [466, 121] on div at bounding box center [378, 127] width 411 height 204
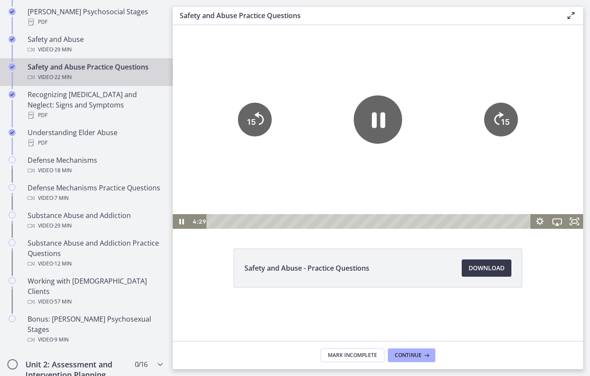
click at [496, 114] on icon "15" at bounding box center [502, 120] width 34 height 34
click at [506, 130] on icon "15" at bounding box center [502, 120] width 34 height 34
click at [507, 123] on tspan "15" at bounding box center [505, 122] width 9 height 9
click at [504, 128] on icon "15" at bounding box center [502, 120] width 34 height 34
click at [506, 120] on tspan "15" at bounding box center [505, 122] width 9 height 9
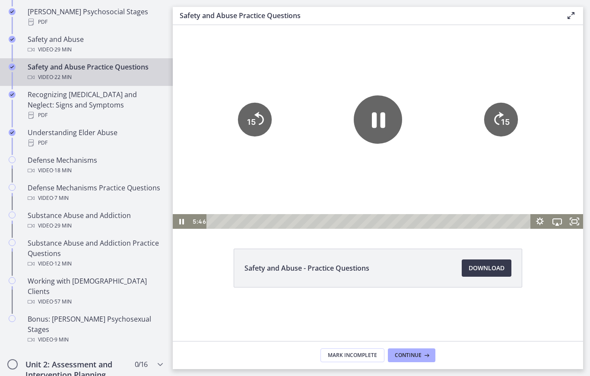
click at [502, 133] on icon "15" at bounding box center [502, 120] width 34 height 34
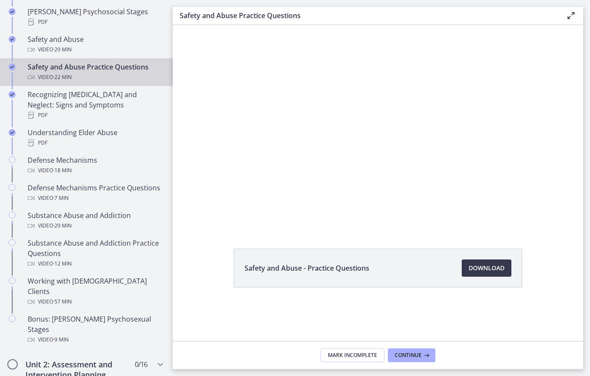
click at [405, 147] on div at bounding box center [378, 127] width 411 height 204
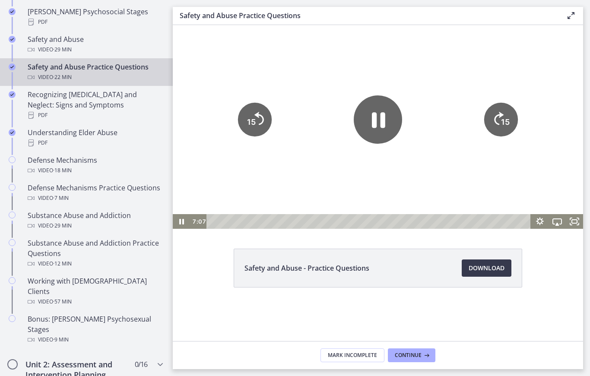
click at [490, 123] on icon "15" at bounding box center [502, 120] width 34 height 34
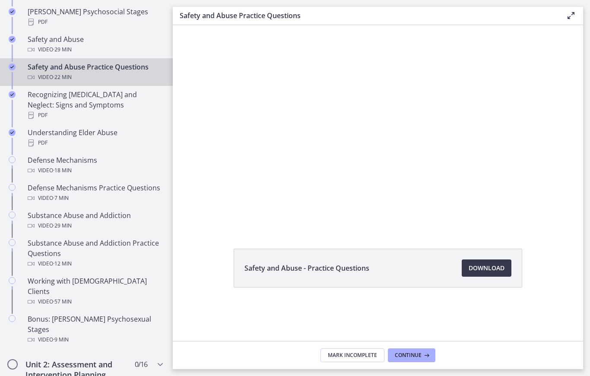
click at [393, 113] on div at bounding box center [378, 127] width 411 height 204
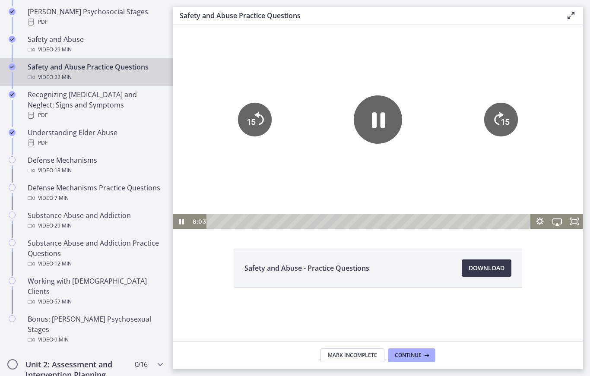
click at [495, 118] on icon "Skip ahead 15 seconds" at bounding box center [499, 118] width 10 height 13
click at [495, 118] on icon "15" at bounding box center [502, 120] width 34 height 34
click at [262, 109] on icon "15" at bounding box center [255, 120] width 38 height 38
click at [509, 118] on tspan "15" at bounding box center [506, 122] width 10 height 11
click at [509, 118] on icon "15" at bounding box center [502, 120] width 34 height 34
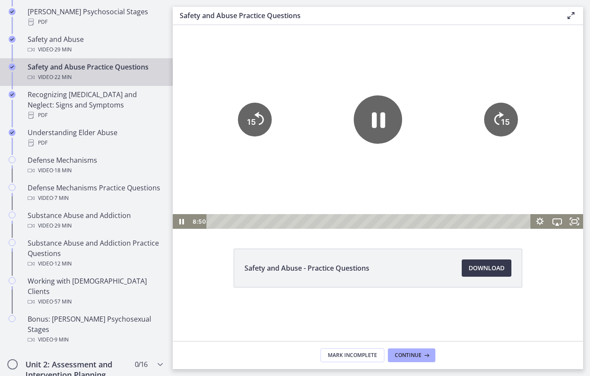
click at [498, 131] on icon "15" at bounding box center [502, 120] width 34 height 34
click at [489, 118] on icon "15" at bounding box center [502, 120] width 34 height 34
click at [385, 133] on icon "Pause" at bounding box center [378, 120] width 48 height 48
click at [385, 122] on icon "Play Video" at bounding box center [378, 120] width 48 height 48
click at [494, 128] on icon "15" at bounding box center [502, 120] width 34 height 34
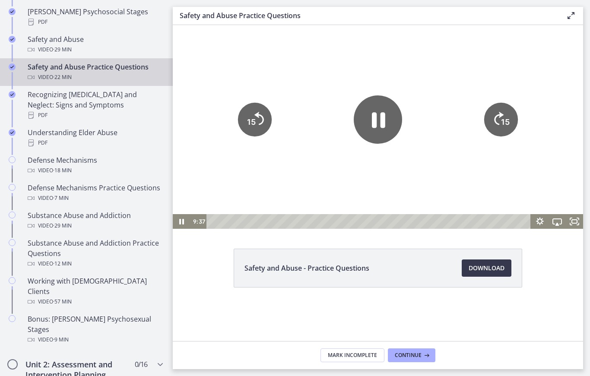
click at [494, 128] on icon "15" at bounding box center [502, 120] width 34 height 34
click at [500, 121] on icon "15" at bounding box center [501, 120] width 38 height 38
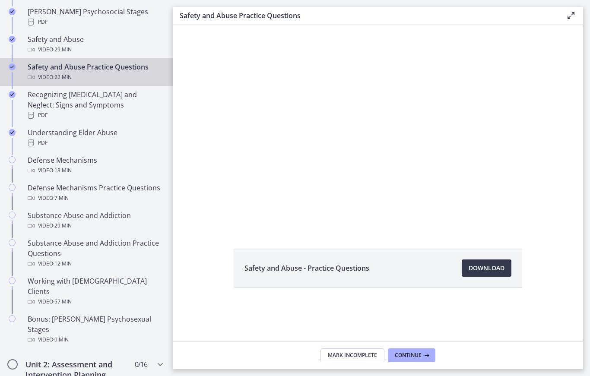
click at [334, 140] on div at bounding box center [378, 127] width 411 height 204
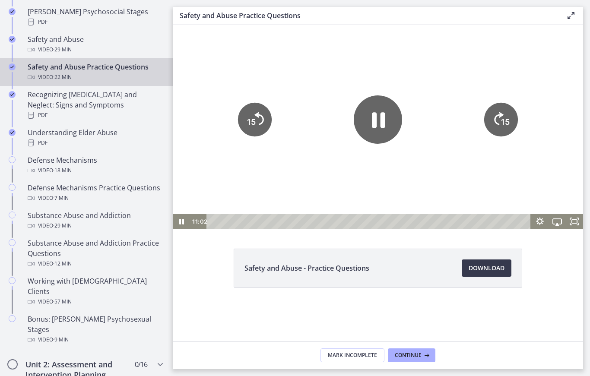
click at [354, 138] on icon "Pause" at bounding box center [378, 120] width 48 height 48
click at [242, 118] on icon "15" at bounding box center [255, 120] width 34 height 34
click at [367, 123] on icon "Play Video" at bounding box center [378, 120] width 54 height 54
click at [387, 119] on icon "Play Video" at bounding box center [378, 120] width 54 height 54
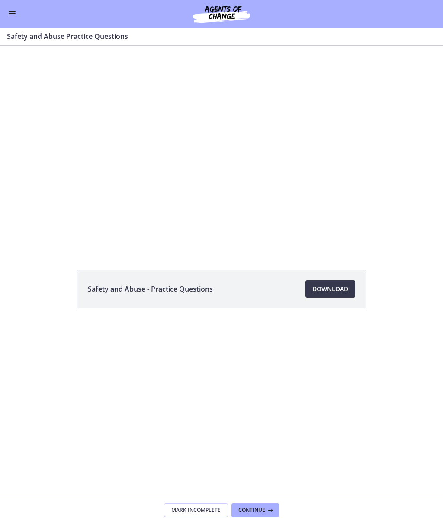
click at [322, 186] on div at bounding box center [221, 148] width 443 height 220
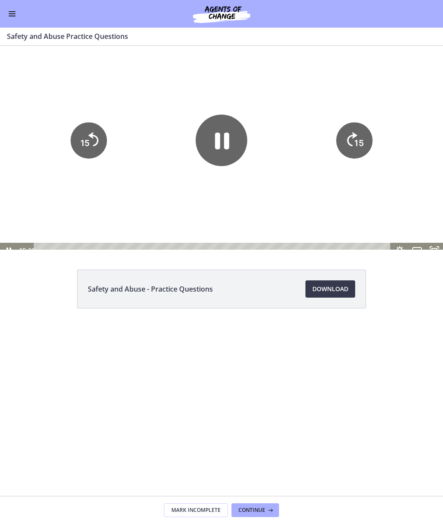
click at [353, 144] on icon "15" at bounding box center [354, 140] width 36 height 36
click at [360, 128] on icon "15" at bounding box center [354, 140] width 36 height 36
click at [347, 147] on icon "15" at bounding box center [354, 140] width 36 height 36
click at [345, 146] on icon "15" at bounding box center [354, 140] width 36 height 36
click at [357, 137] on icon "15" at bounding box center [354, 140] width 36 height 36
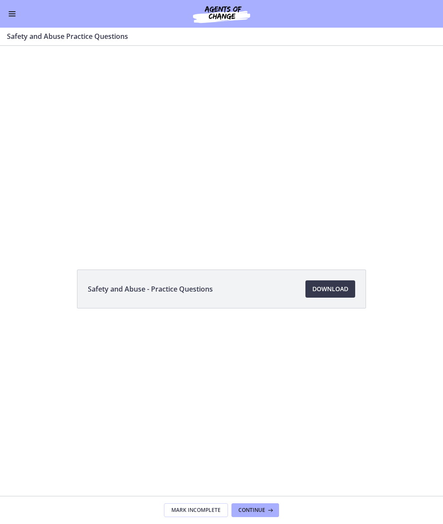
click at [309, 150] on div at bounding box center [221, 148] width 443 height 220
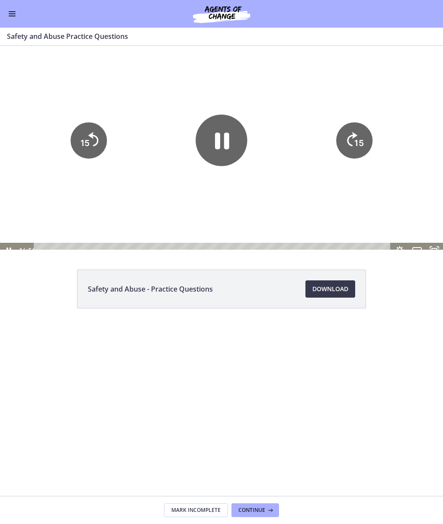
click at [341, 144] on icon "15" at bounding box center [354, 140] width 36 height 36
click at [356, 147] on tspan "15" at bounding box center [358, 143] width 9 height 10
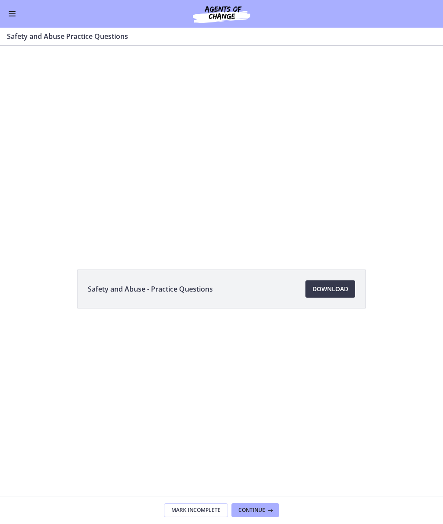
click at [188, 184] on div at bounding box center [221, 148] width 443 height 220
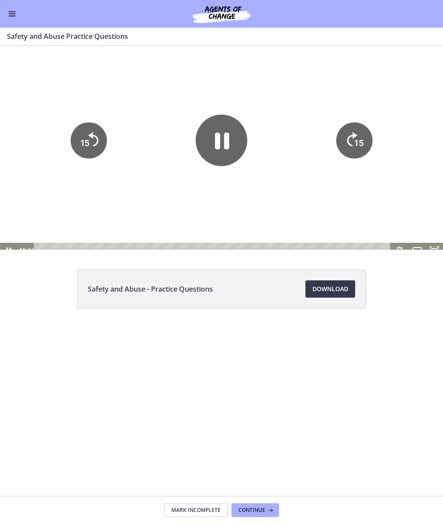
click at [224, 158] on icon "Pause" at bounding box center [220, 140] width 51 height 51
click at [362, 133] on icon "15" at bounding box center [354, 140] width 36 height 36
click at [362, 118] on tspan "15" at bounding box center [359, 112] width 11 height 13
click at [216, 147] on icon "Play Video" at bounding box center [221, 140] width 13 height 18
click at [349, 146] on icon "15" at bounding box center [354, 140] width 36 height 36
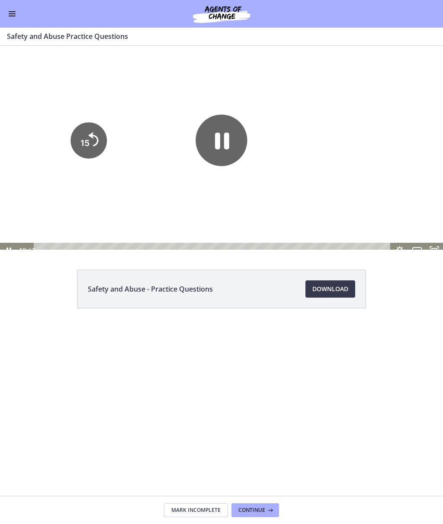
click at [349, 132] on icon "15" at bounding box center [354, 108] width 45 height 45
click at [357, 138] on icon "15" at bounding box center [354, 140] width 41 height 41
click at [366, 127] on icon "15" at bounding box center [354, 140] width 41 height 41
click at [365, 127] on icon "15" at bounding box center [354, 108] width 45 height 45
click at [363, 141] on tspan "15" at bounding box center [359, 142] width 10 height 11
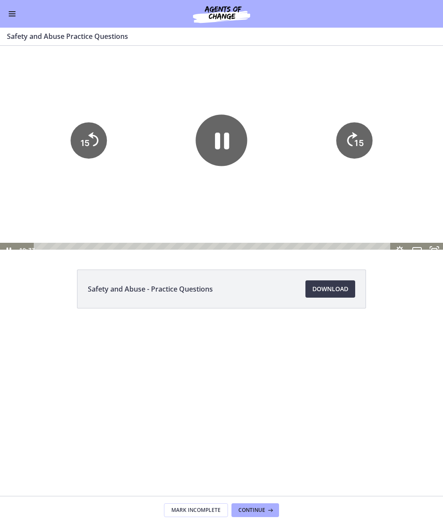
click at [372, 138] on icon "15" at bounding box center [354, 140] width 36 height 36
click at [364, 130] on icon "15" at bounding box center [354, 140] width 36 height 36
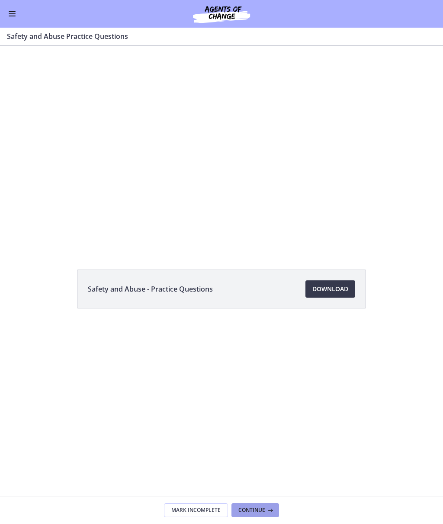
click at [253, 376] on button "Continue" at bounding box center [255, 511] width 48 height 14
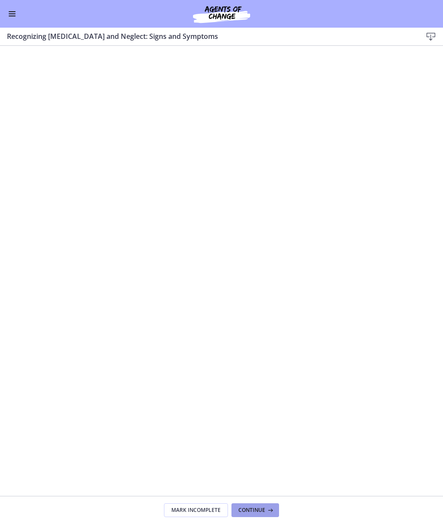
click at [254, 376] on span "Continue" at bounding box center [251, 510] width 27 height 7
click at [258, 376] on button "Continue" at bounding box center [255, 511] width 48 height 14
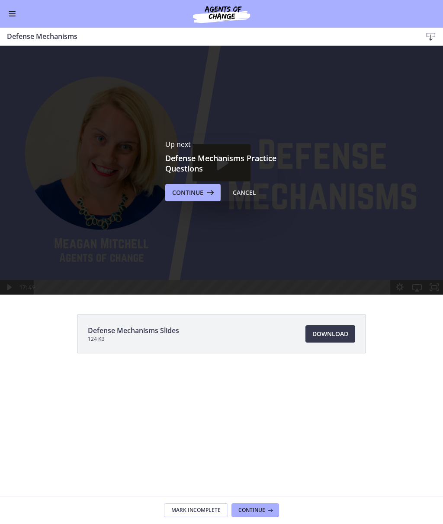
click at [245, 201] on button "Cancel" at bounding box center [244, 192] width 37 height 17
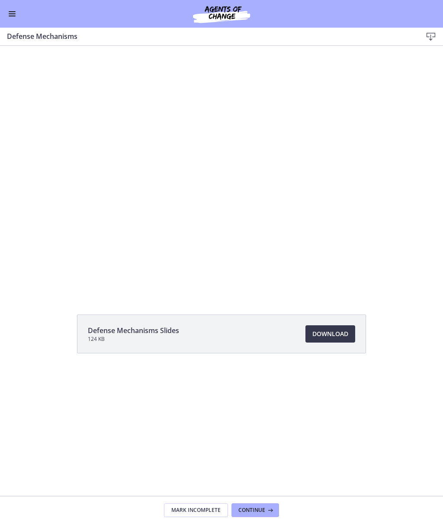
click at [217, 171] on div at bounding box center [221, 170] width 443 height 249
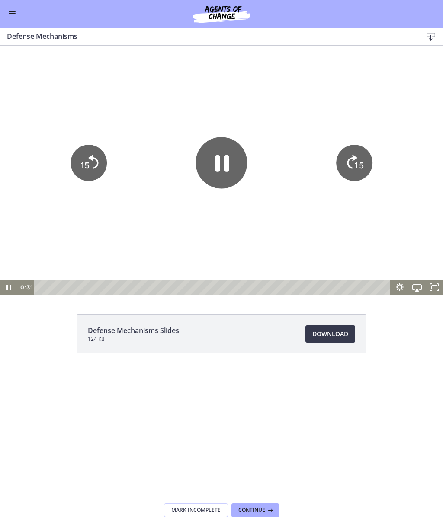
click at [218, 172] on icon "Pause" at bounding box center [220, 162] width 51 height 51
click at [207, 179] on icon "Play Video" at bounding box center [220, 162] width 51 height 51
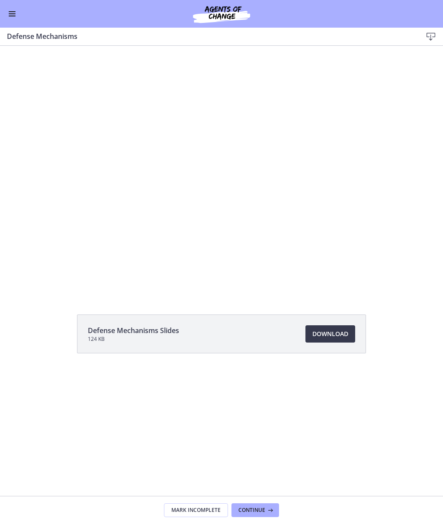
click at [221, 178] on div at bounding box center [221, 170] width 443 height 249
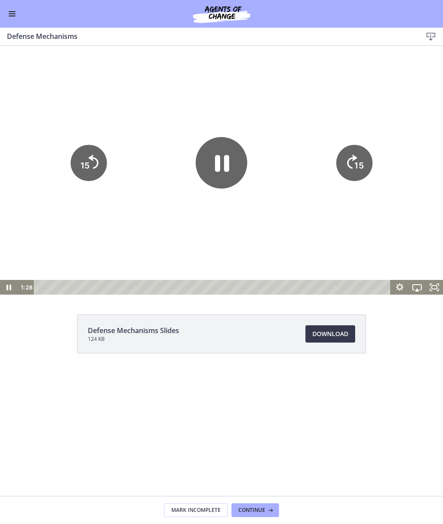
click at [222, 163] on icon "Pause" at bounding box center [220, 162] width 51 height 51
click at [212, 186] on icon "Play Video" at bounding box center [220, 162] width 51 height 51
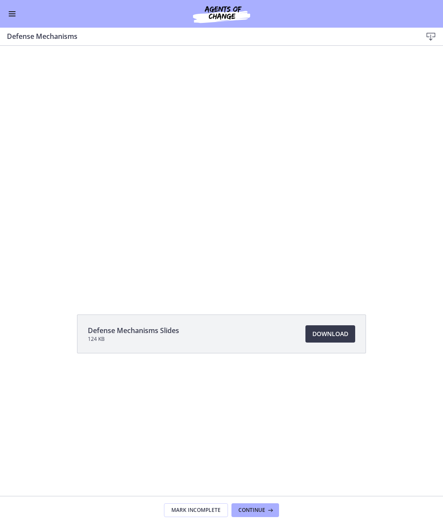
click at [206, 169] on div at bounding box center [221, 170] width 443 height 249
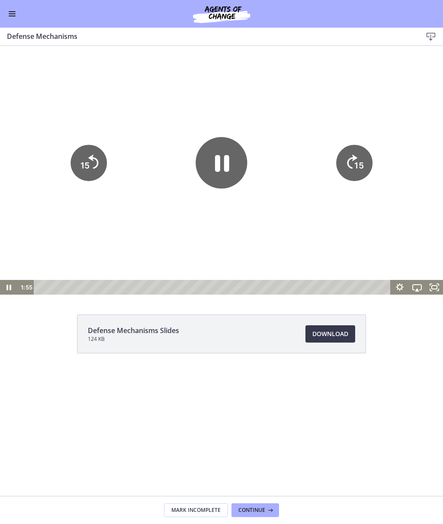
click at [218, 164] on icon "Pause" at bounding box center [222, 163] width 14 height 17
